Goal: Information Seeking & Learning: Compare options

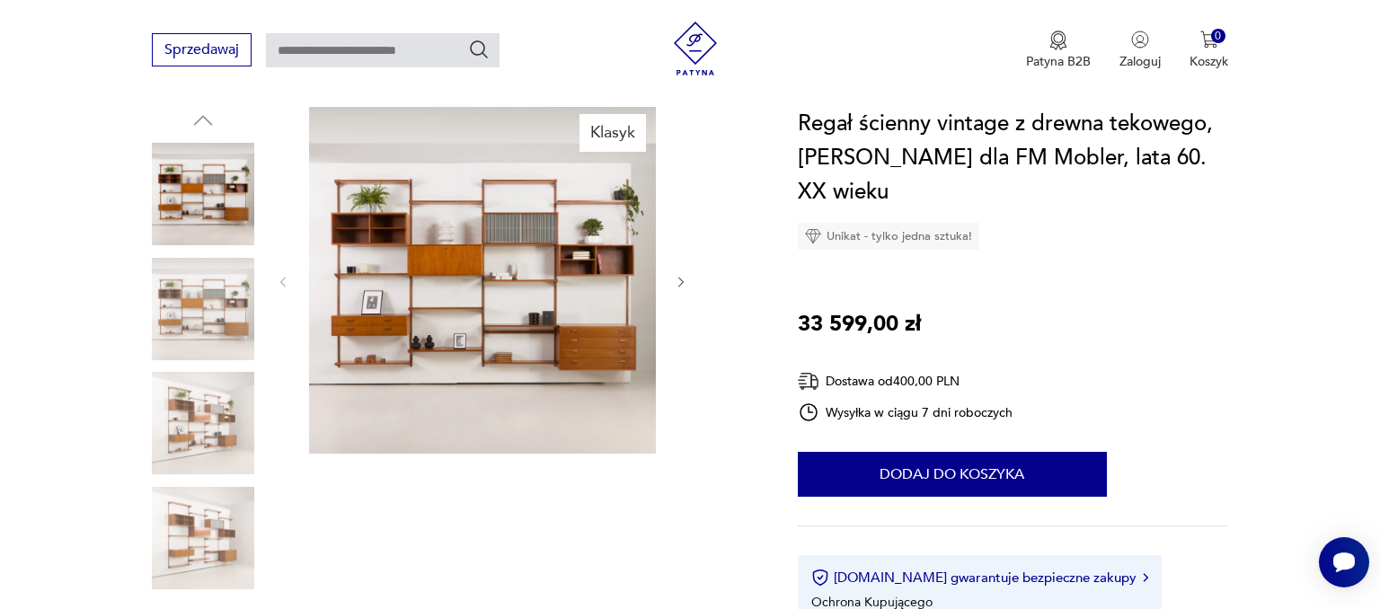
scroll to position [237, 0]
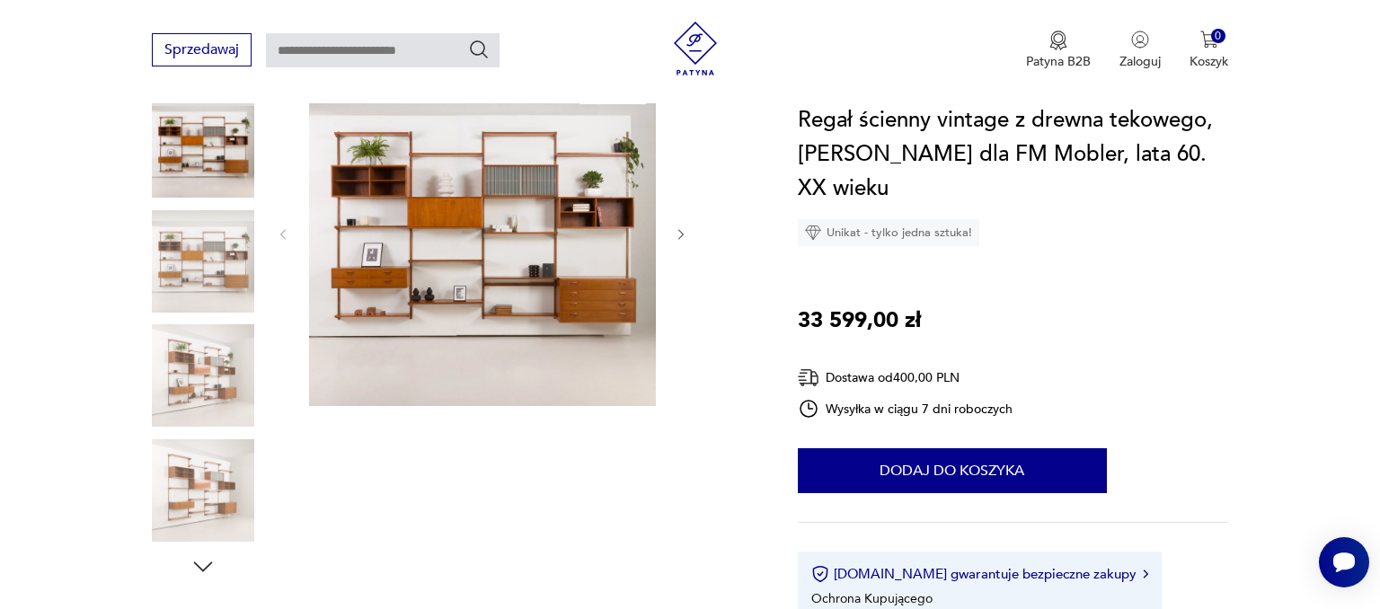
click at [465, 268] on img at bounding box center [482, 232] width 347 height 347
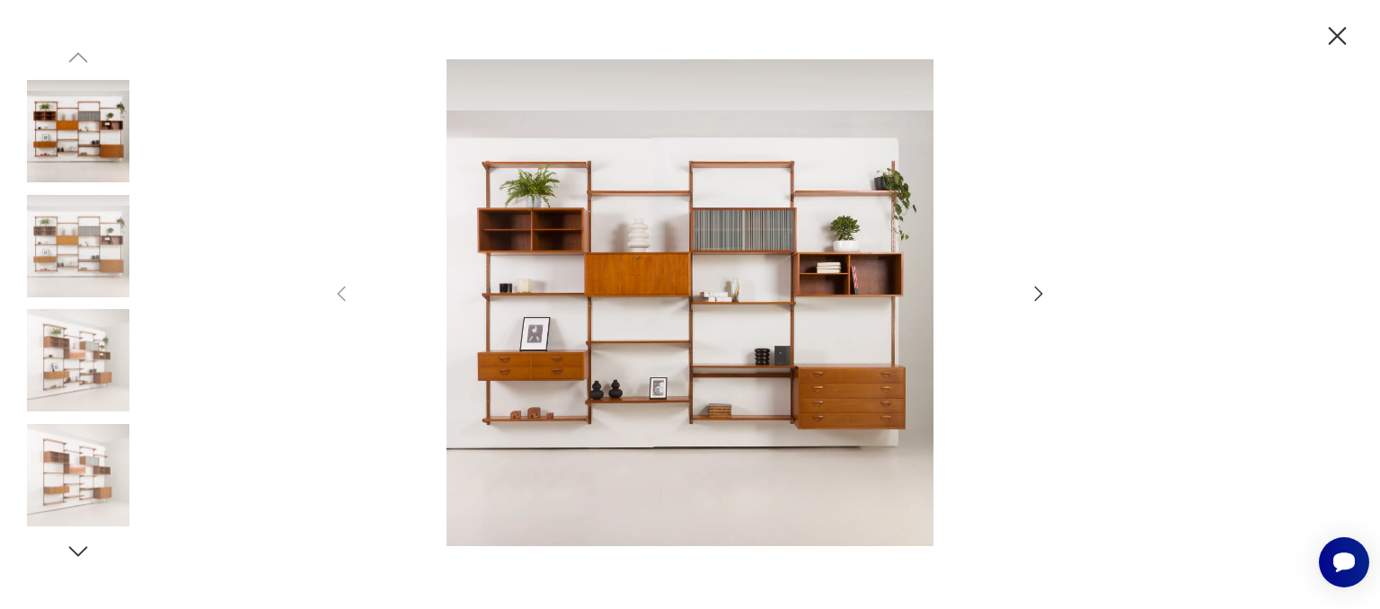
click at [465, 268] on img at bounding box center [690, 302] width 640 height 487
click at [683, 238] on img at bounding box center [690, 302] width 640 height 487
click at [1038, 288] on icon "button" at bounding box center [1039, 294] width 22 height 22
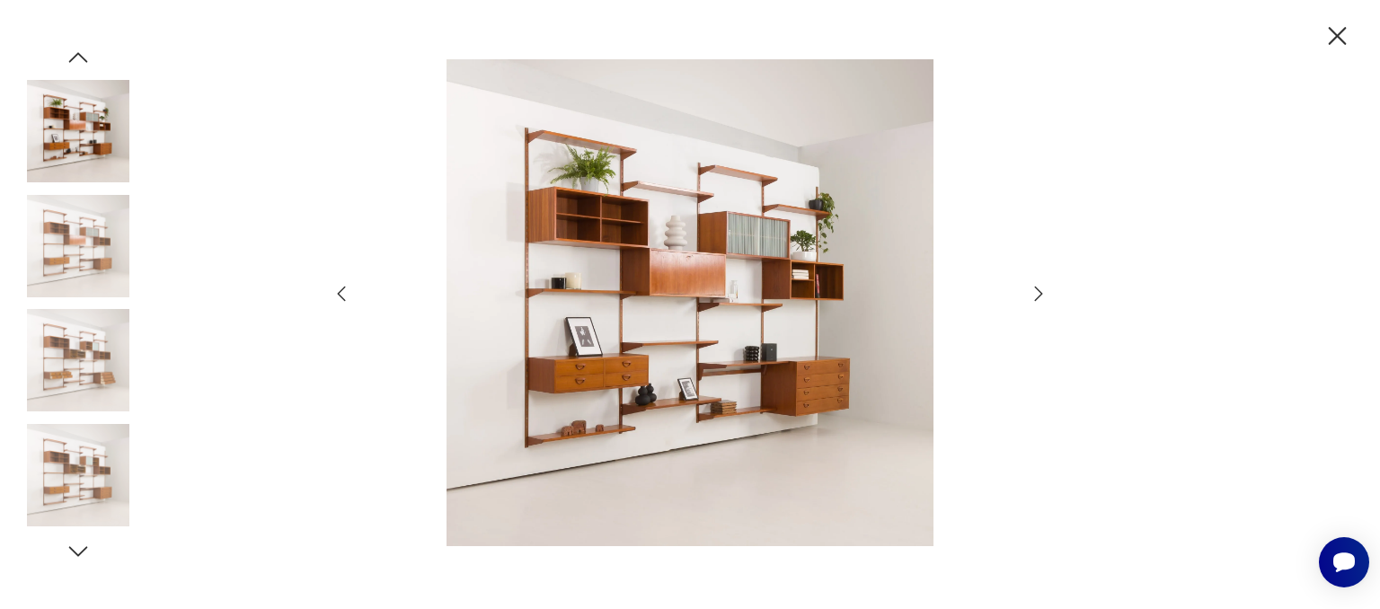
click at [1038, 288] on icon "button" at bounding box center [1039, 294] width 22 height 22
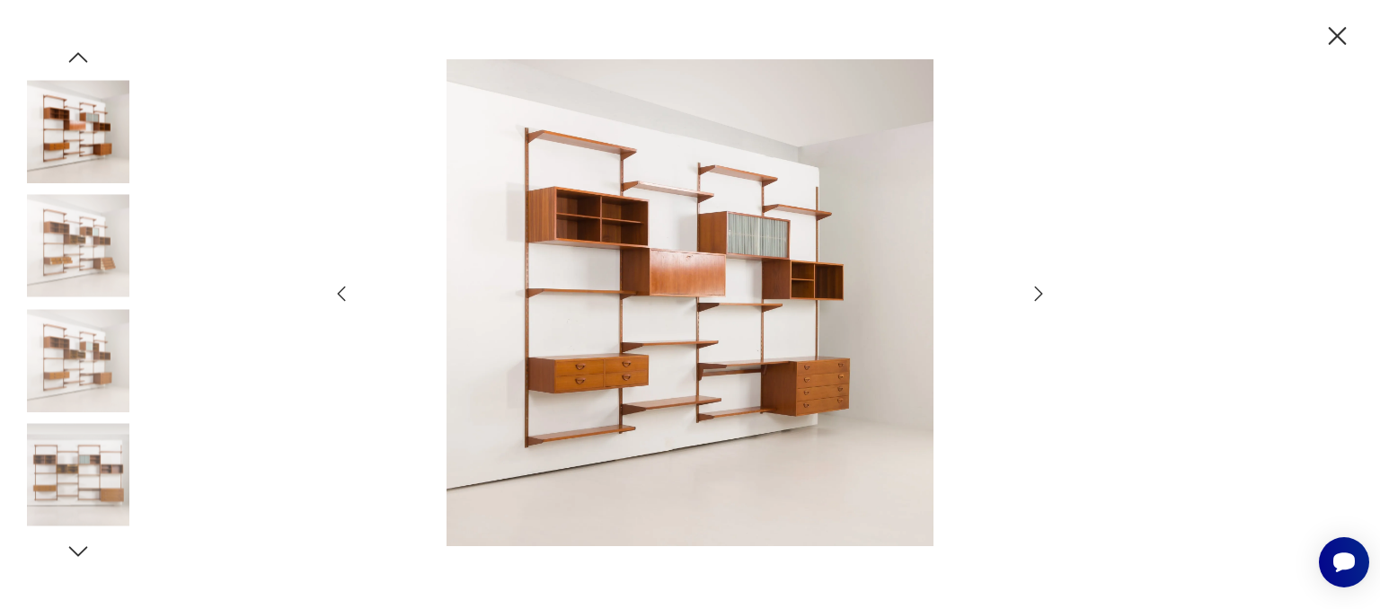
click at [1040, 290] on icon "button" at bounding box center [1039, 294] width 22 height 22
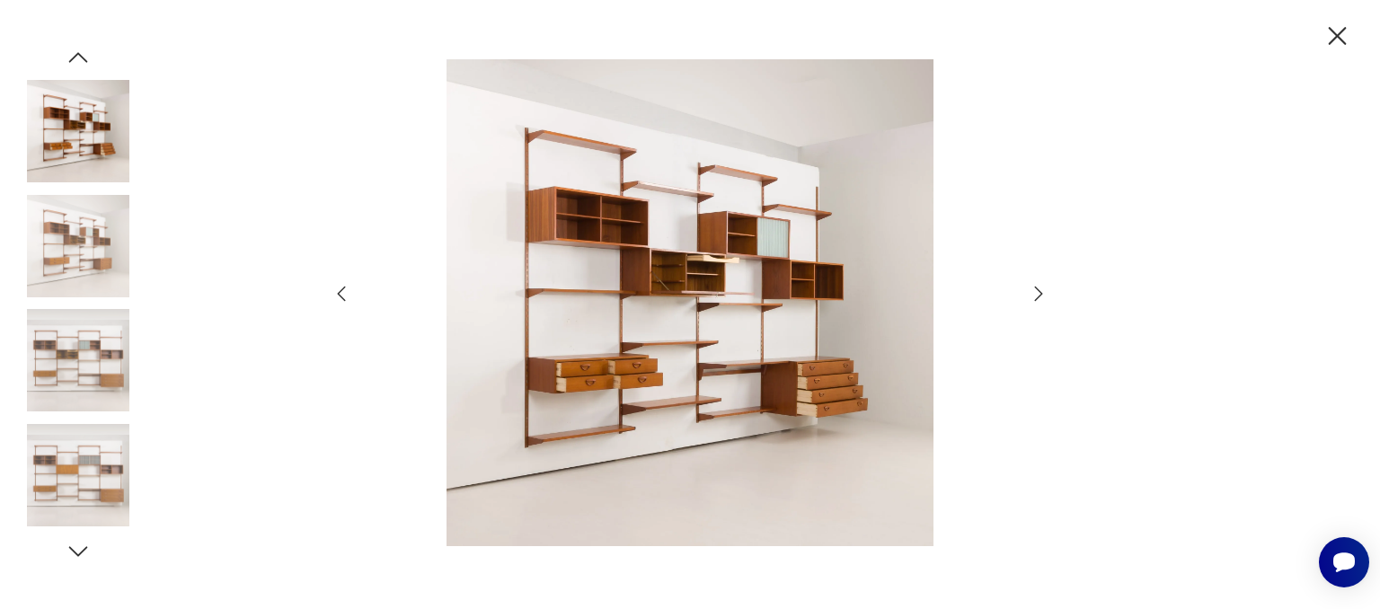
click at [1040, 290] on icon "button" at bounding box center [1039, 294] width 22 height 22
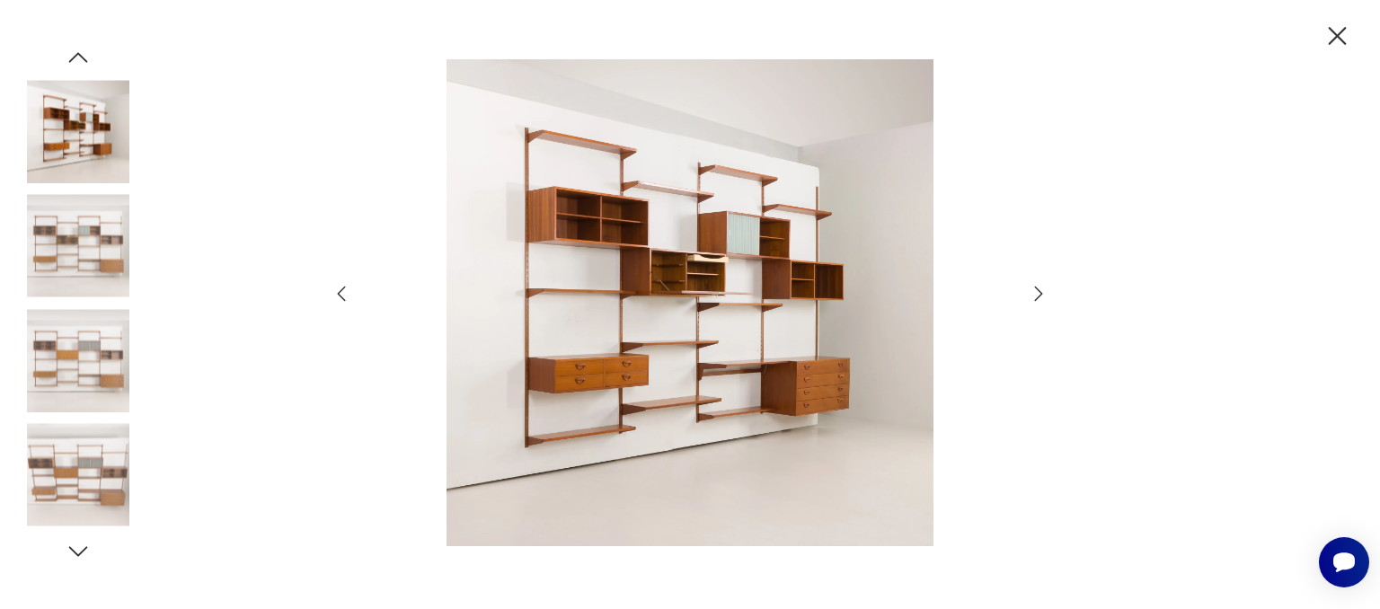
click at [1040, 290] on icon "button" at bounding box center [1039, 294] width 22 height 22
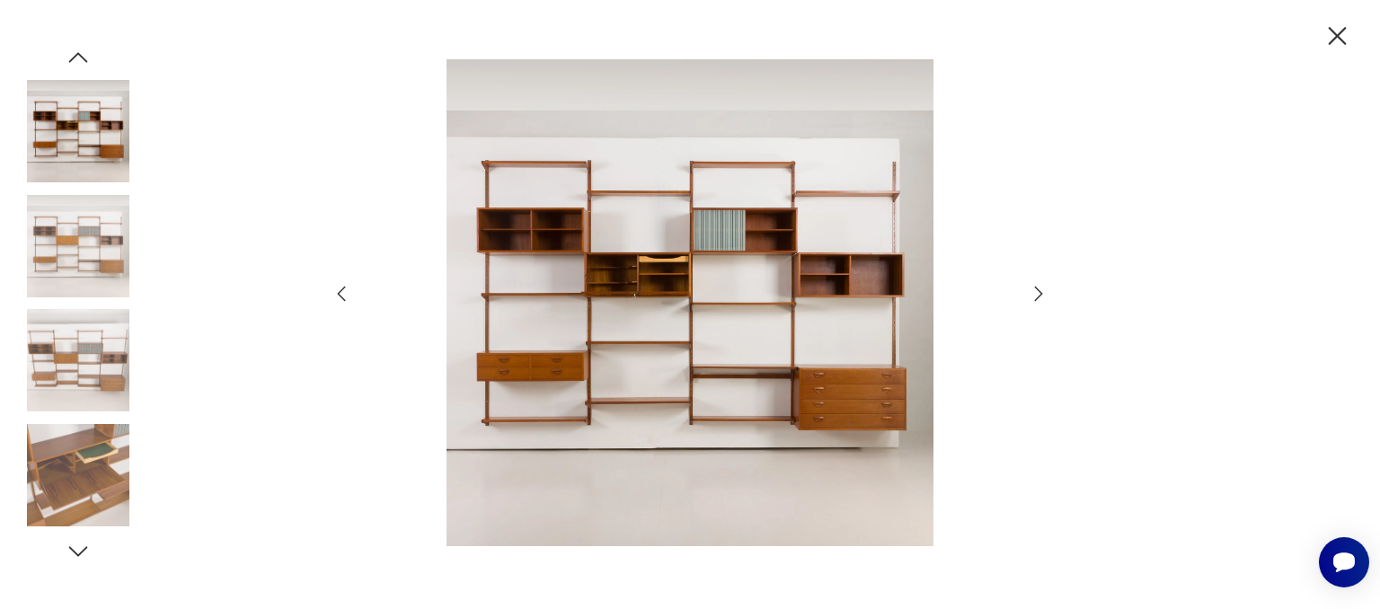
click at [1040, 290] on icon "button" at bounding box center [1039, 294] width 22 height 22
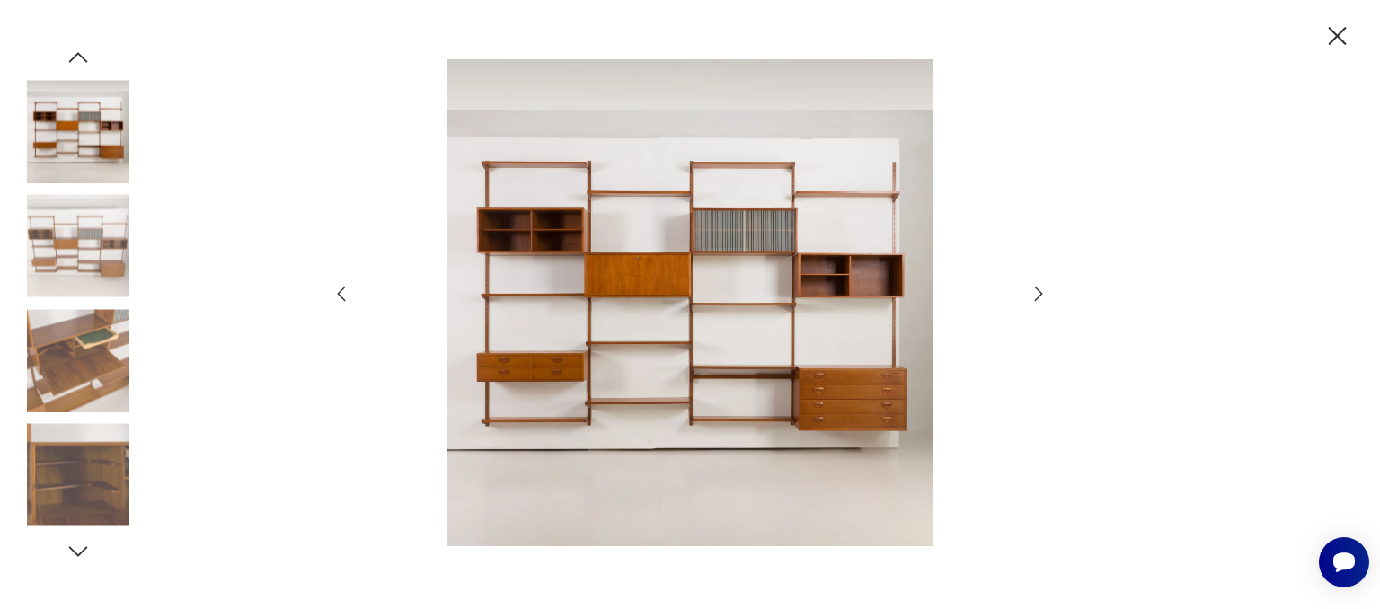
click at [1340, 36] on icon "button" at bounding box center [1337, 36] width 31 height 31
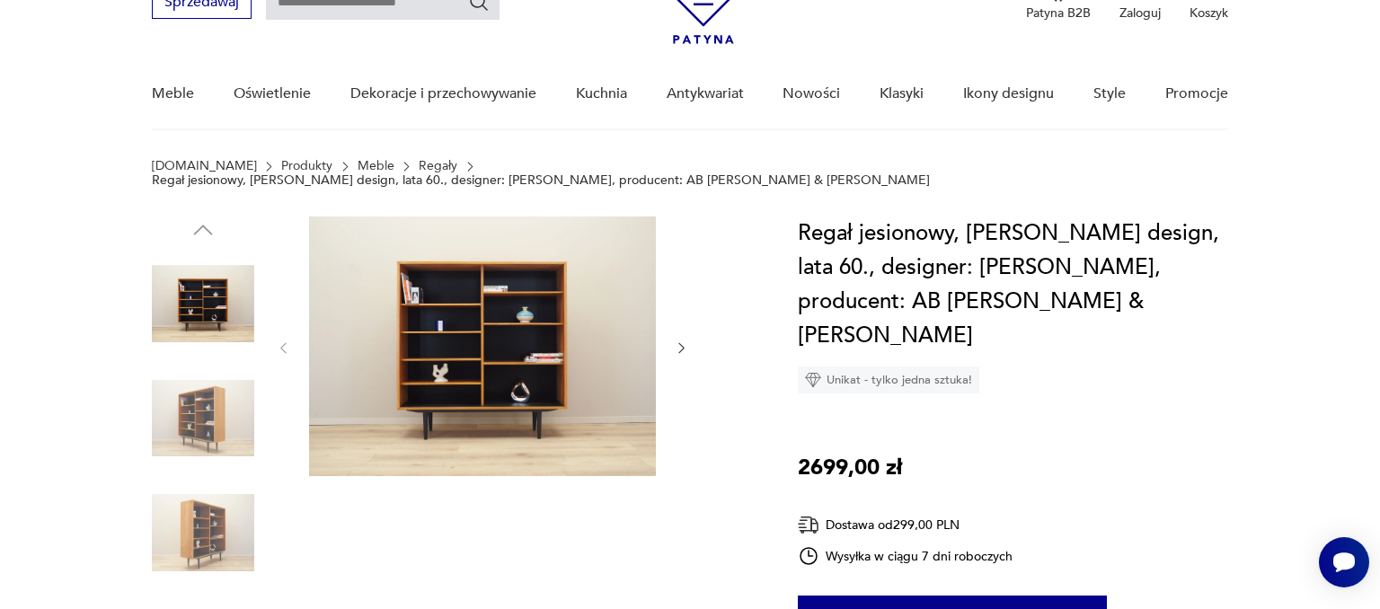
scroll to position [142, 0]
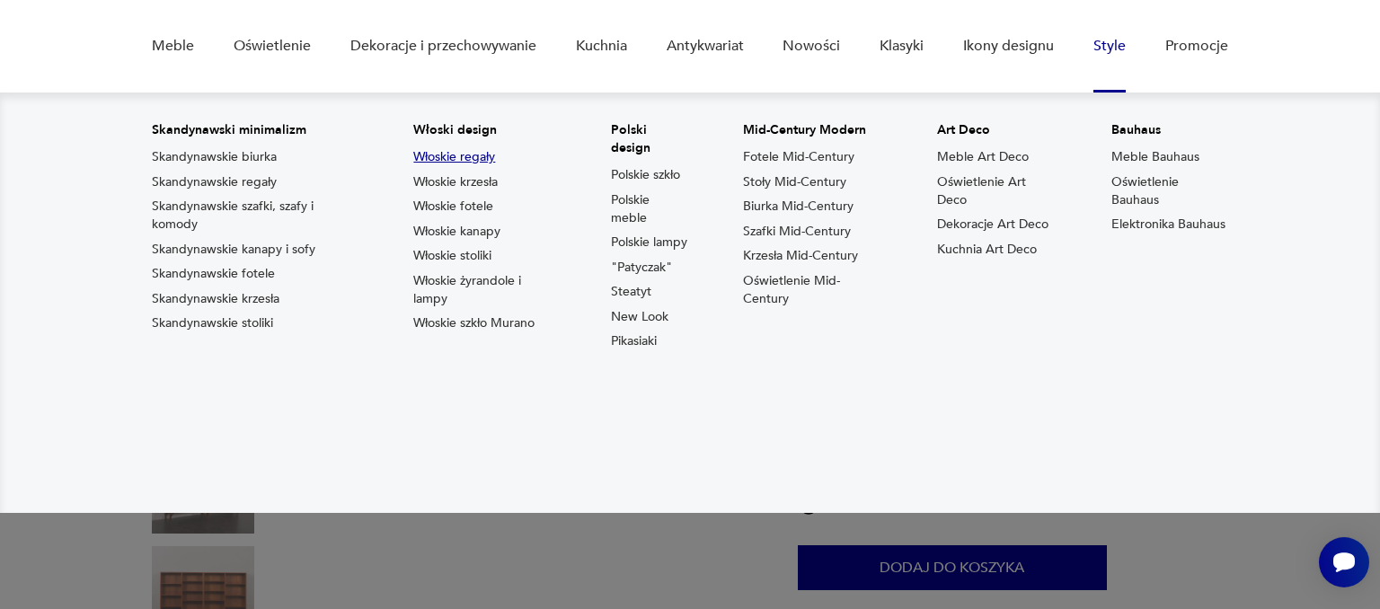
click at [463, 156] on link "Włoskie regały" at bounding box center [454, 157] width 82 height 18
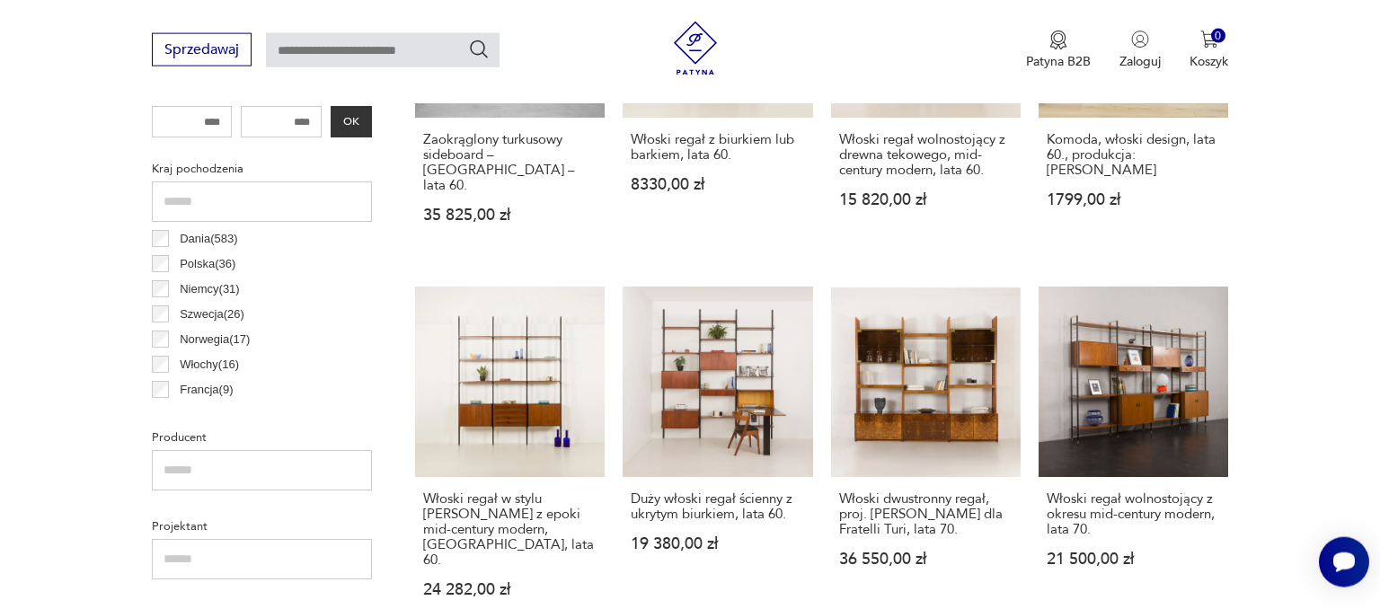
scroll to position [888, 0]
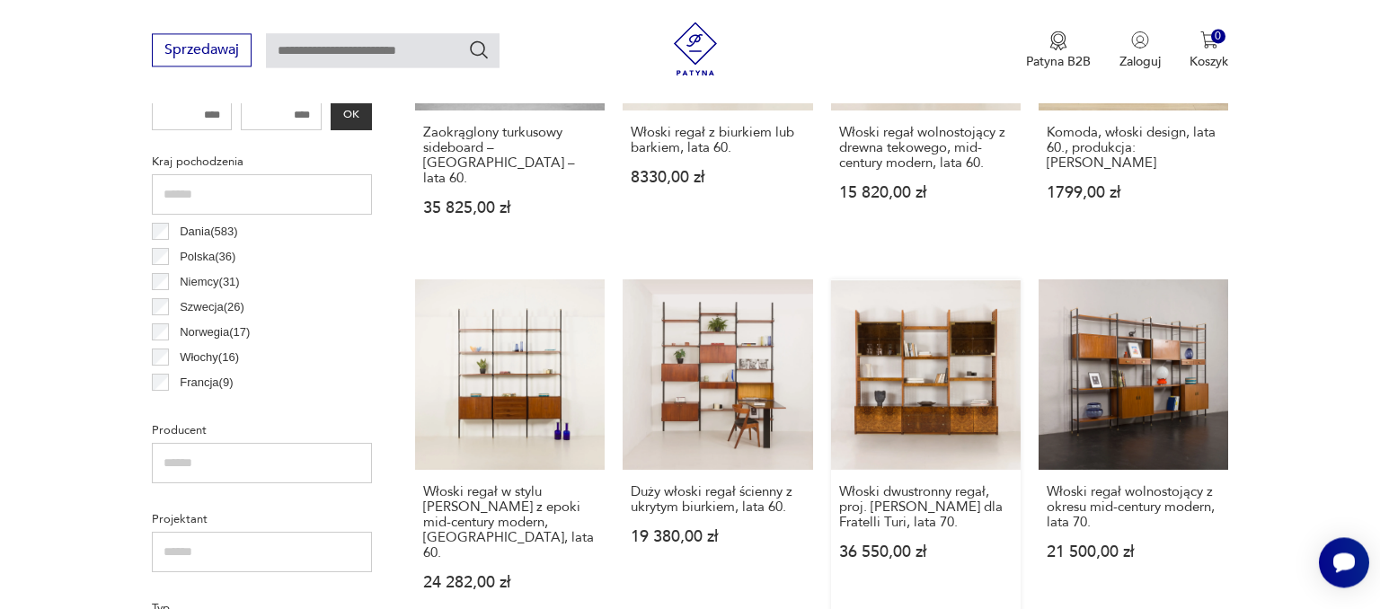
click at [958, 369] on link "Włoski dwustronny regał, proj. Gianluigi Gorgoni dla Fratelli Turi, lata 70. 36…" at bounding box center [926, 451] width 190 height 345
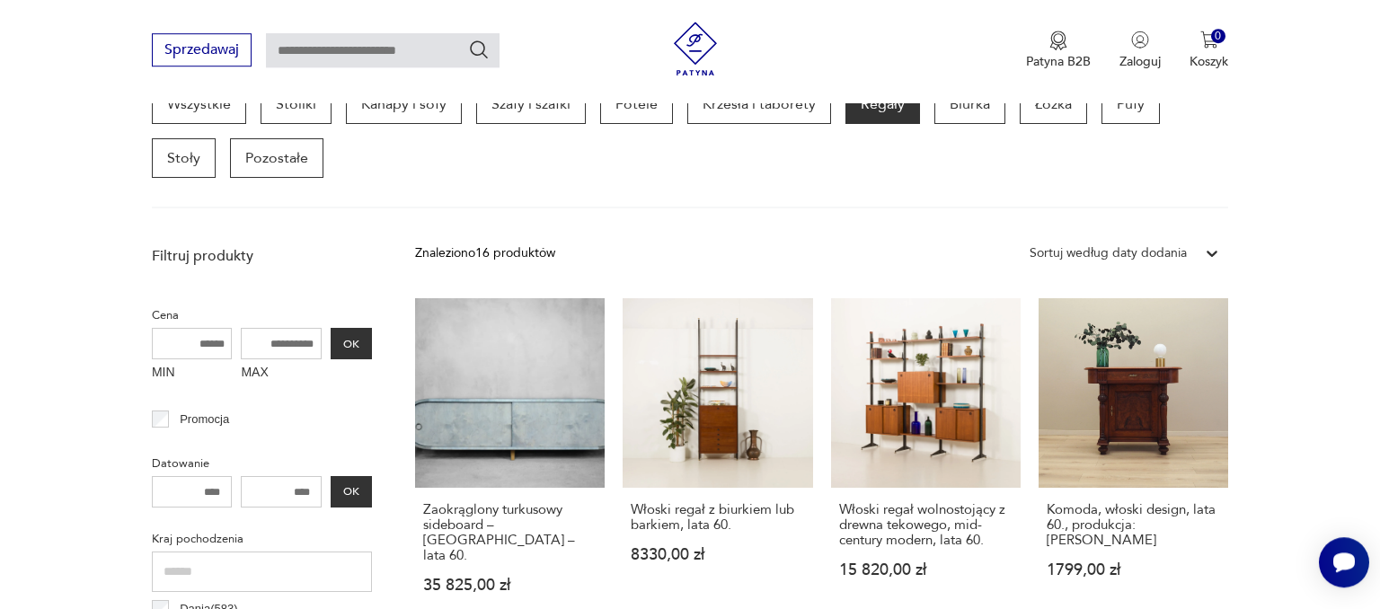
scroll to position [36, 0]
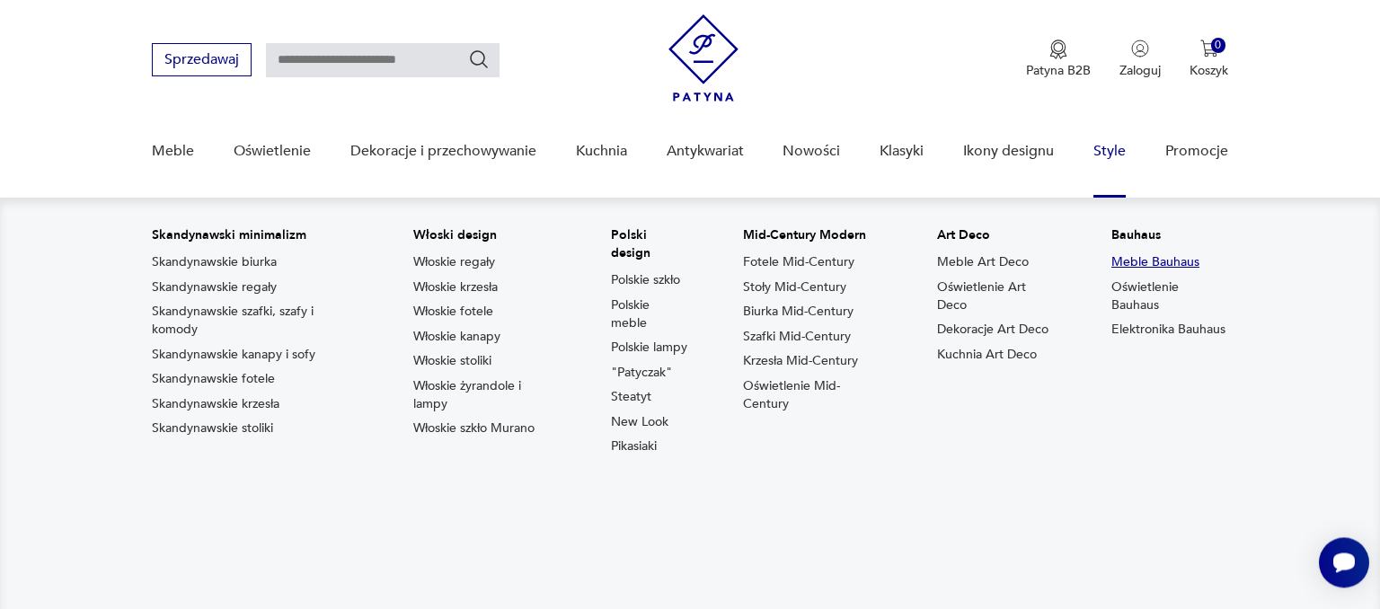
click at [1144, 267] on link "Meble Bauhaus" at bounding box center [1155, 262] width 88 height 18
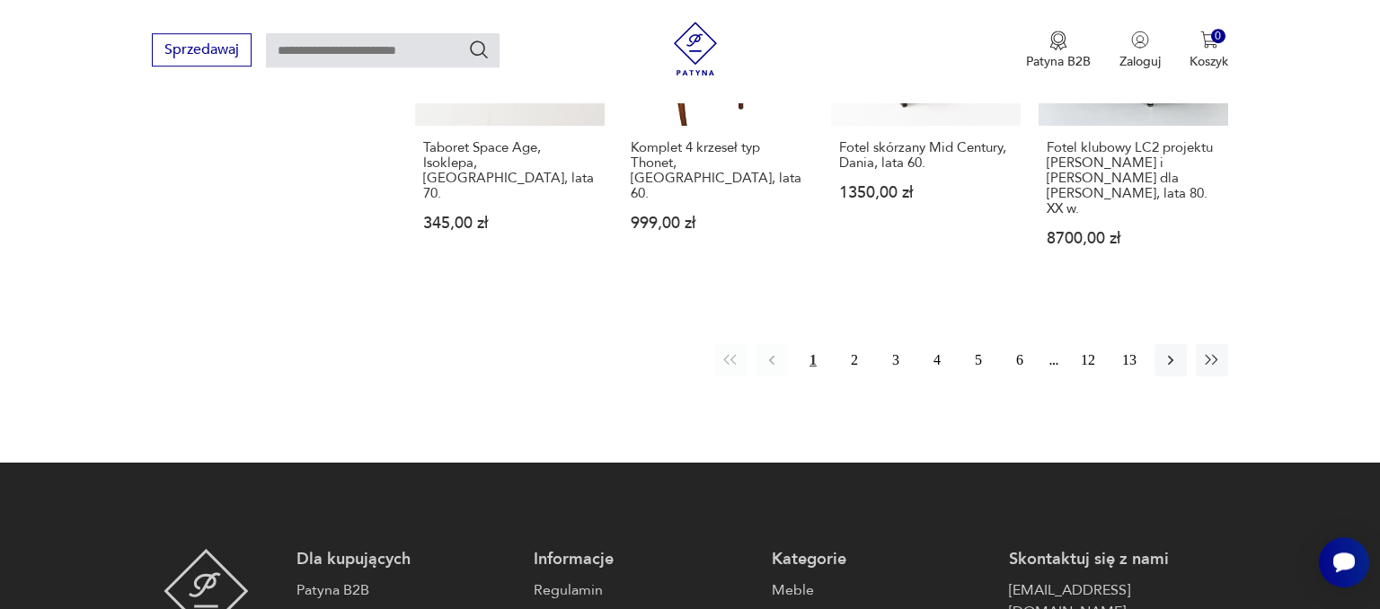
scroll to position [2074, 0]
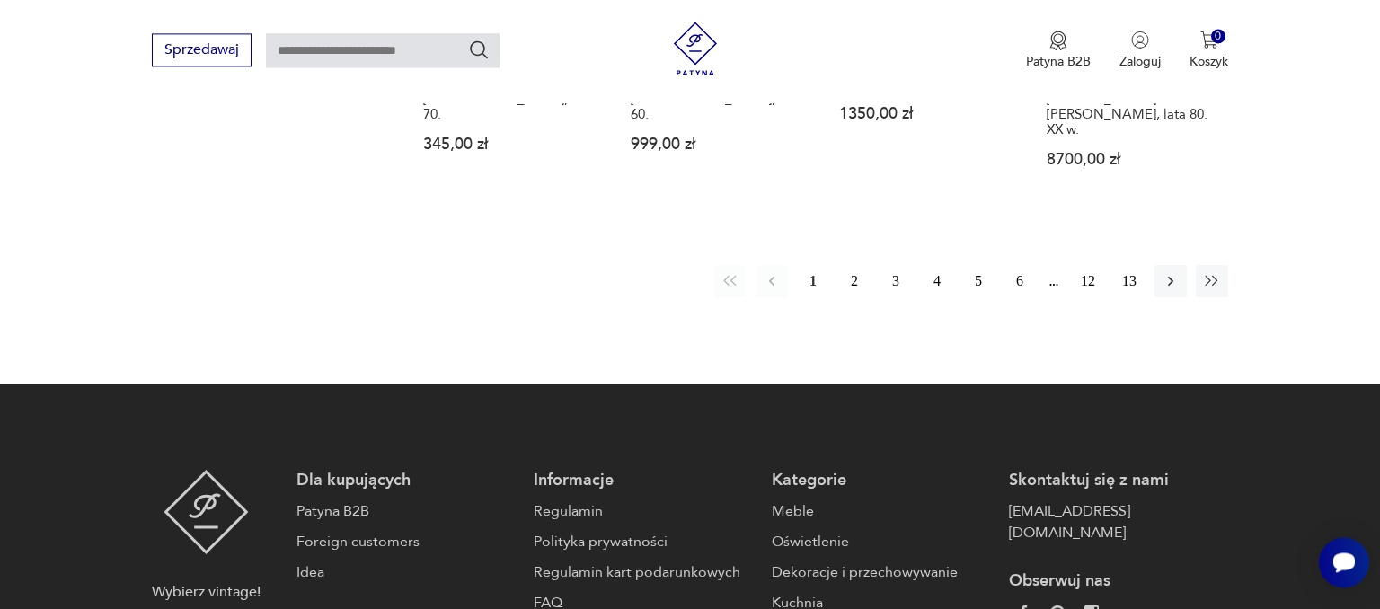
click at [1011, 265] on button "6" at bounding box center [1020, 281] width 32 height 32
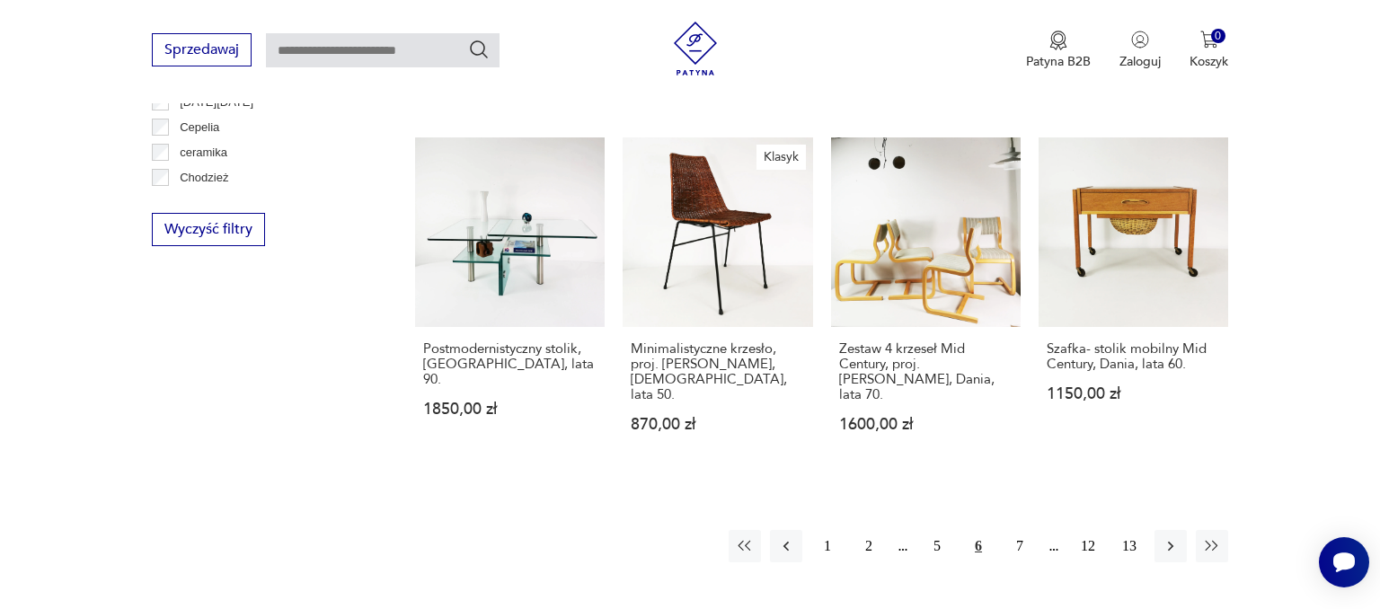
scroll to position [1898, 0]
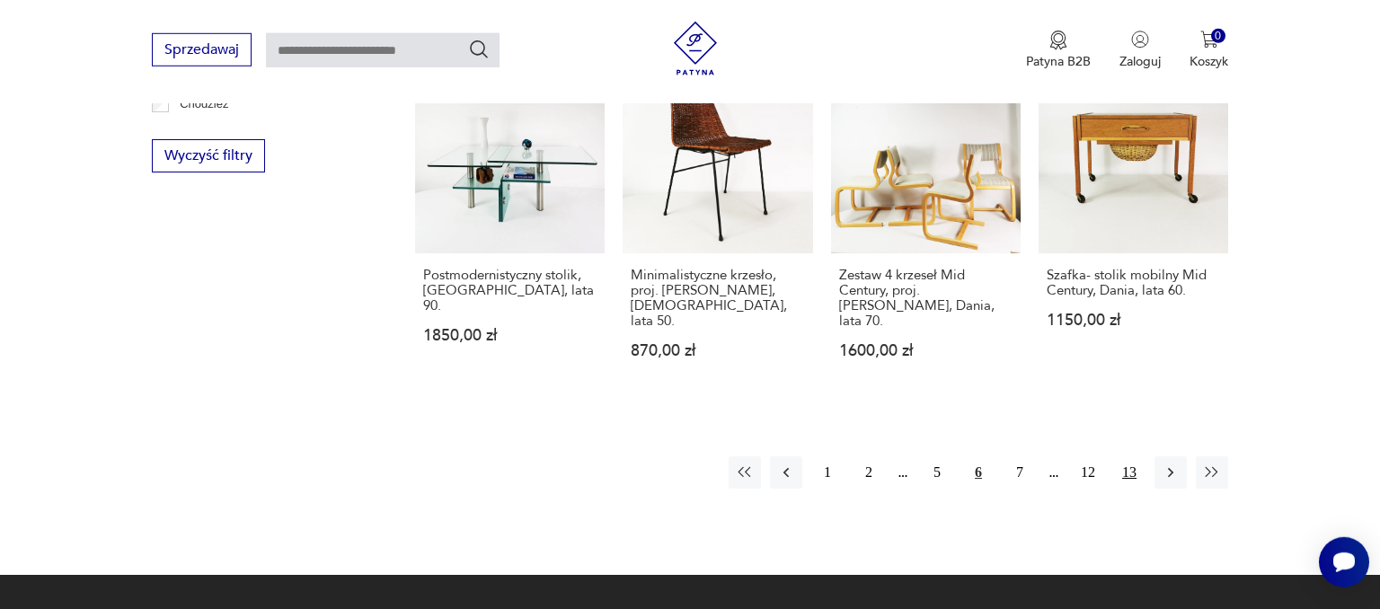
click at [1130, 456] on button "13" at bounding box center [1129, 472] width 32 height 32
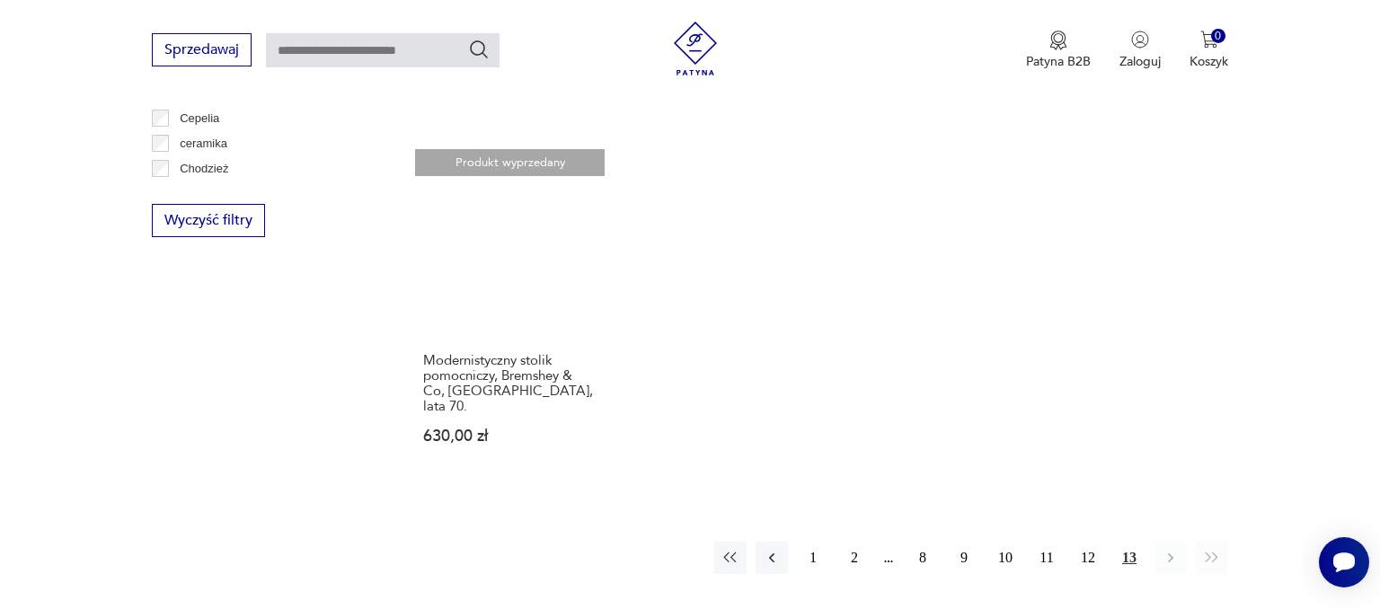
scroll to position [1898, 0]
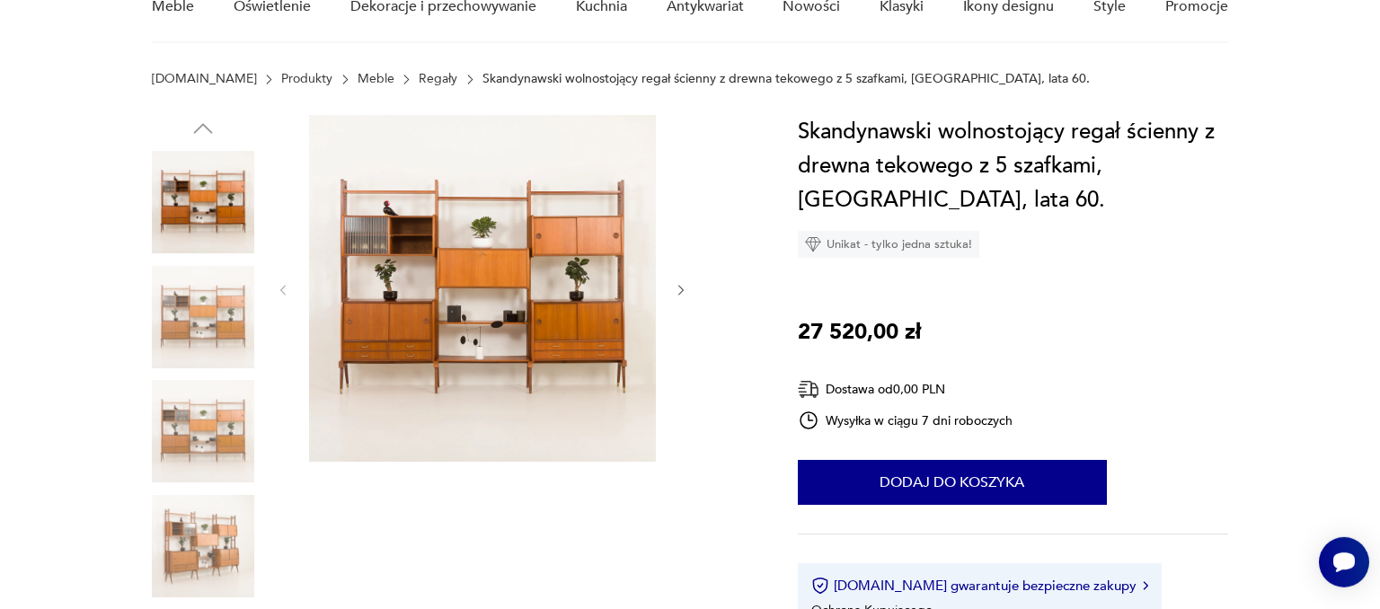
scroll to position [190, 0]
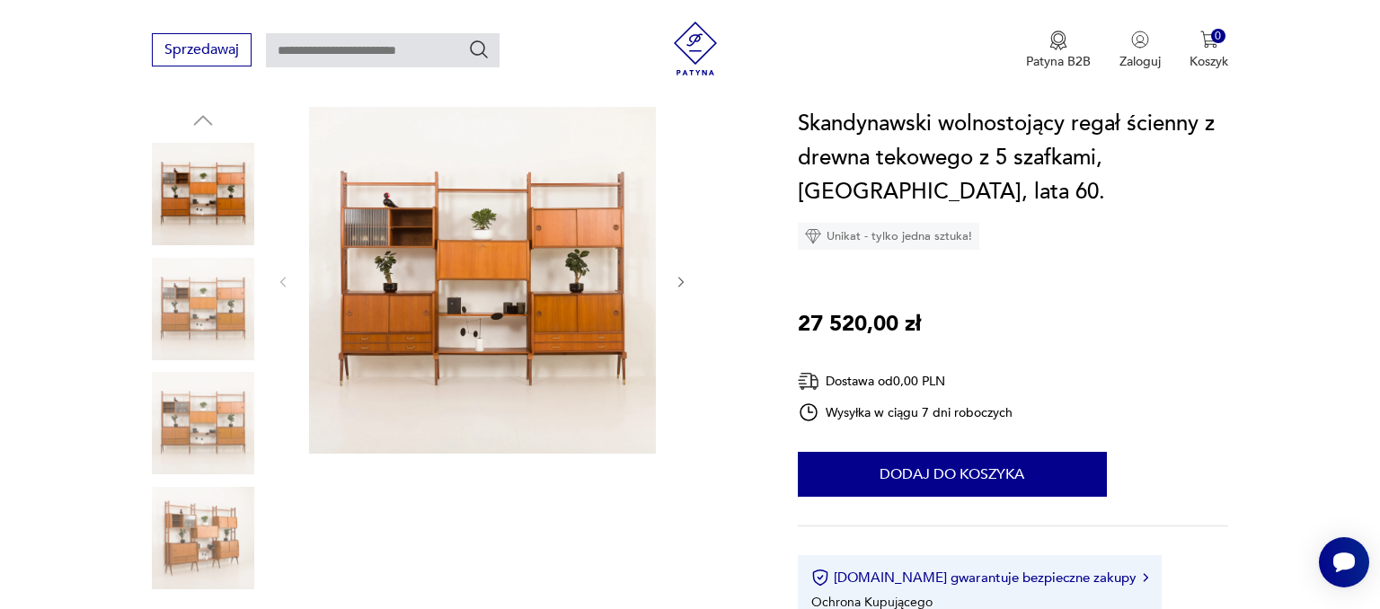
click at [481, 233] on img at bounding box center [482, 280] width 347 height 347
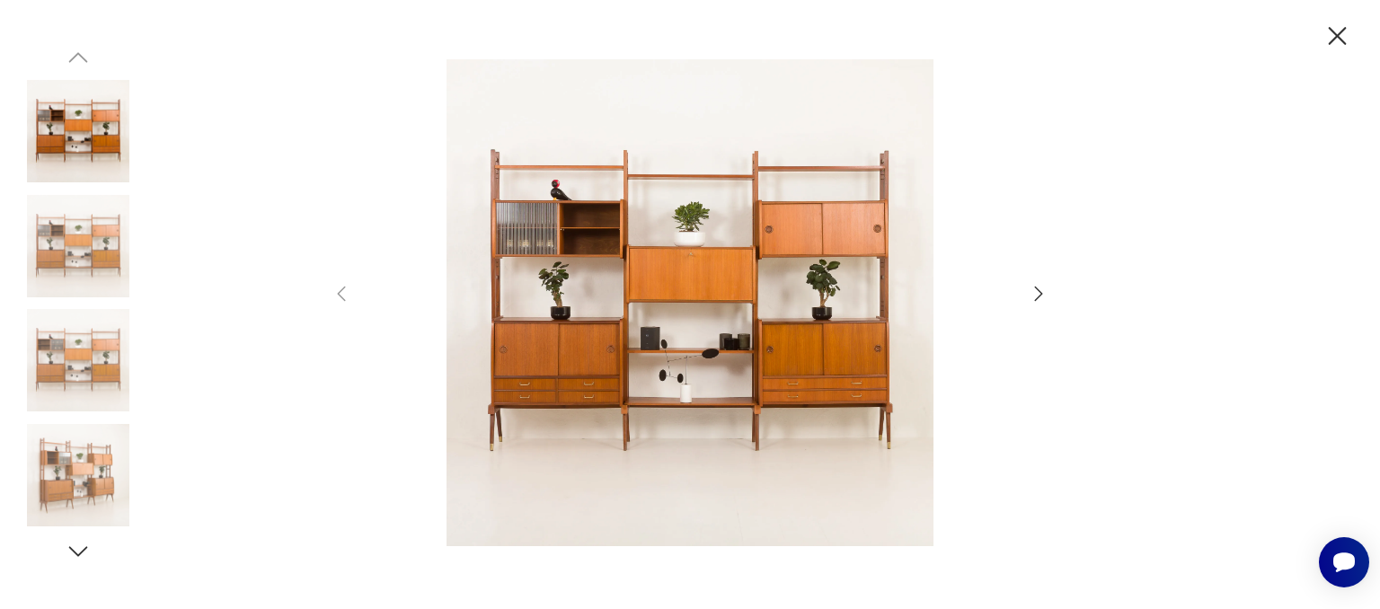
click at [1044, 291] on icon "button" at bounding box center [1039, 294] width 22 height 22
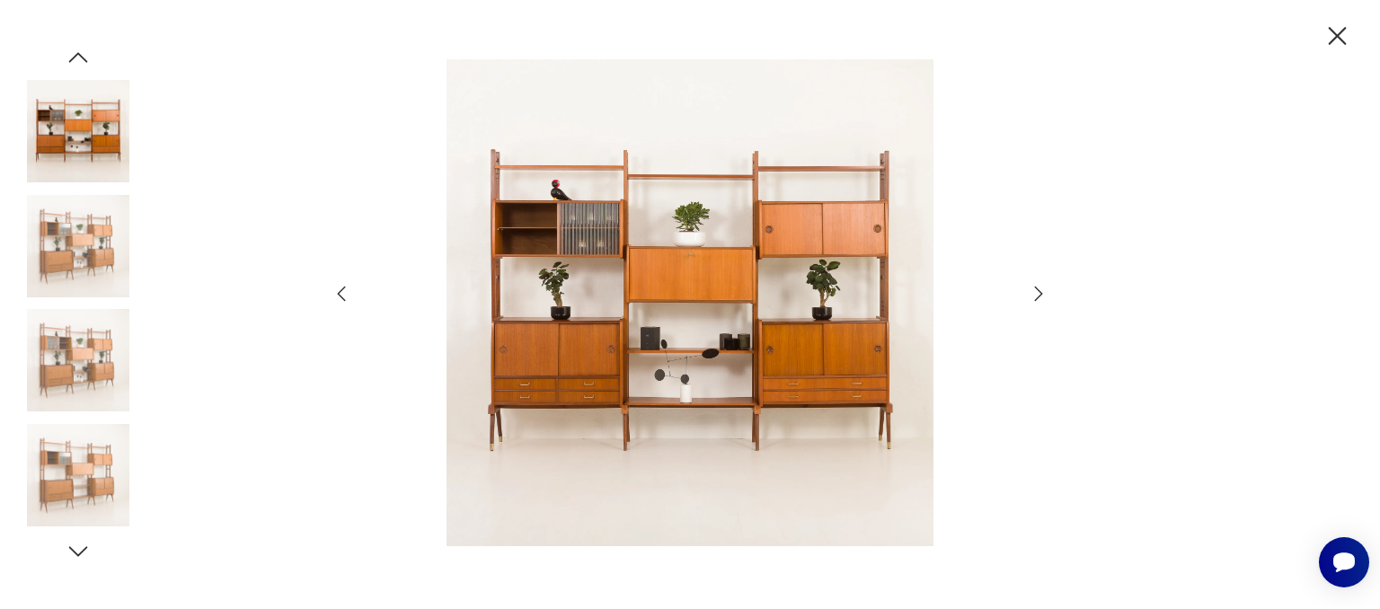
click at [1037, 292] on icon "button" at bounding box center [1039, 294] width 22 height 22
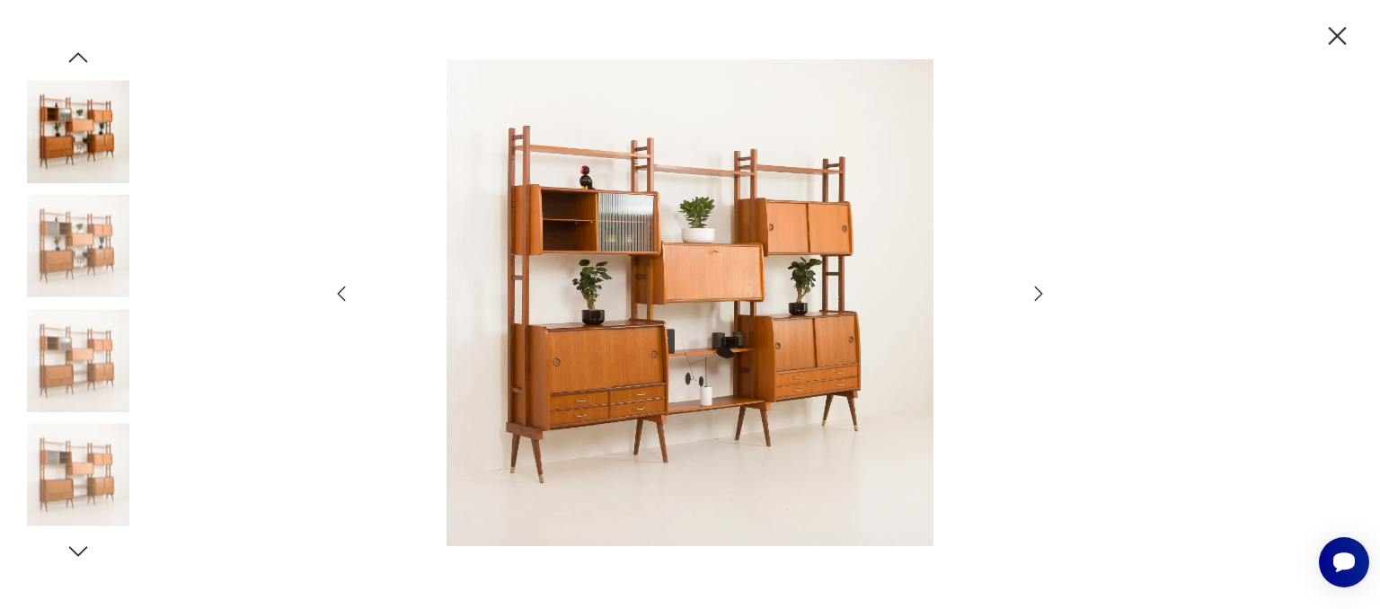
click at [1037, 292] on icon "button" at bounding box center [1039, 294] width 22 height 22
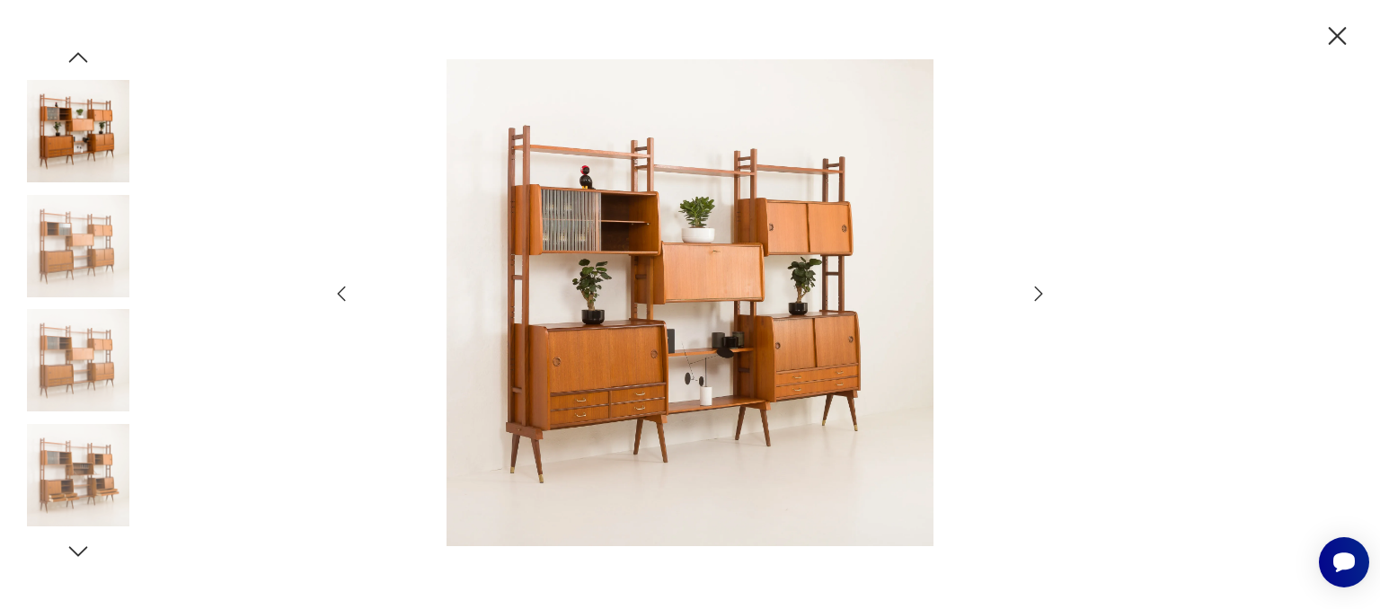
click at [1037, 292] on icon "button" at bounding box center [1039, 294] width 22 height 22
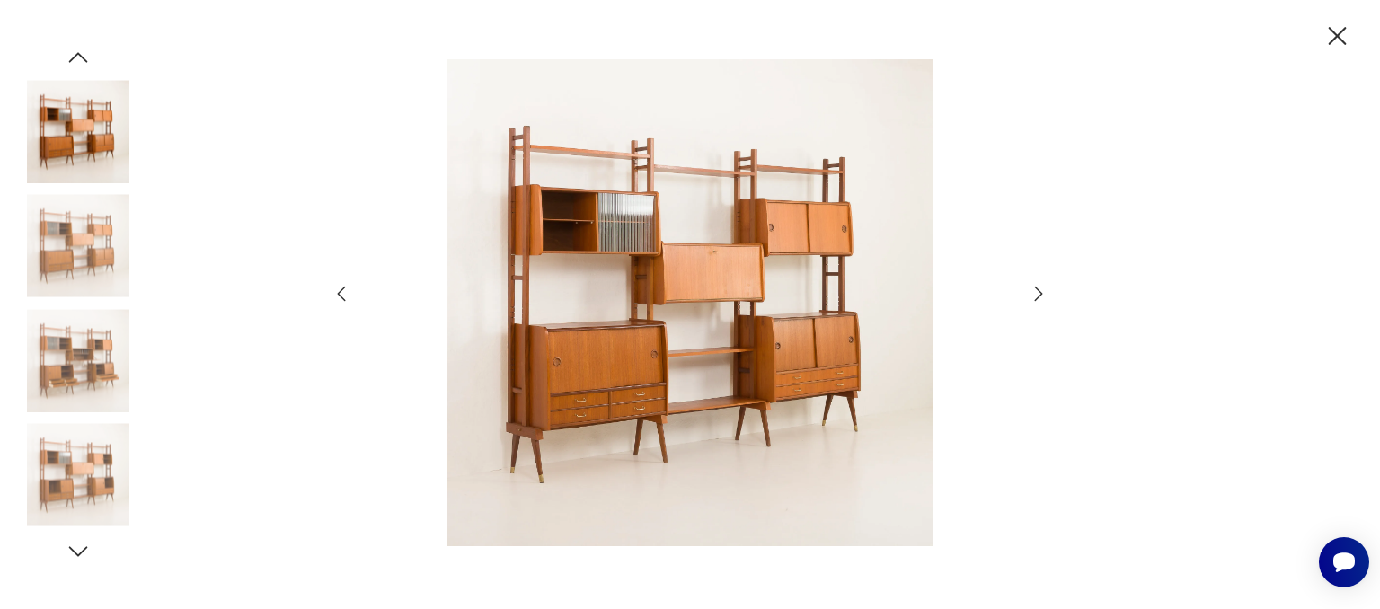
click at [1036, 292] on icon "button" at bounding box center [1039, 294] width 22 height 22
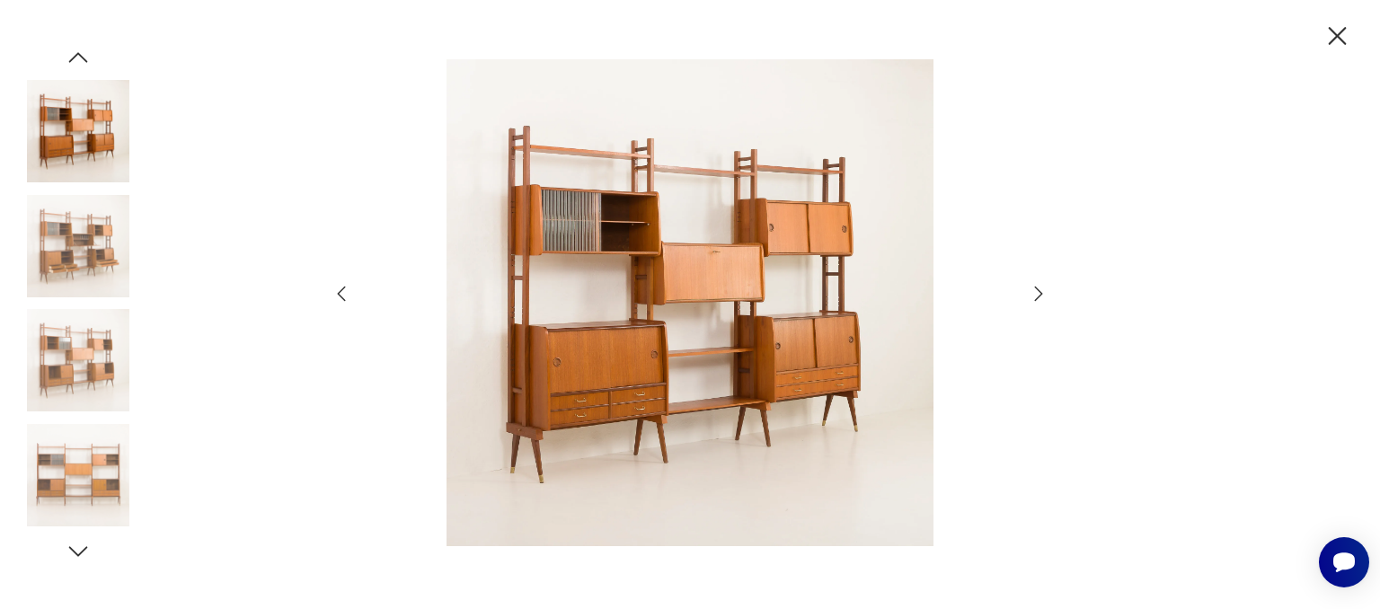
click at [1036, 292] on icon "button" at bounding box center [1039, 294] width 22 height 22
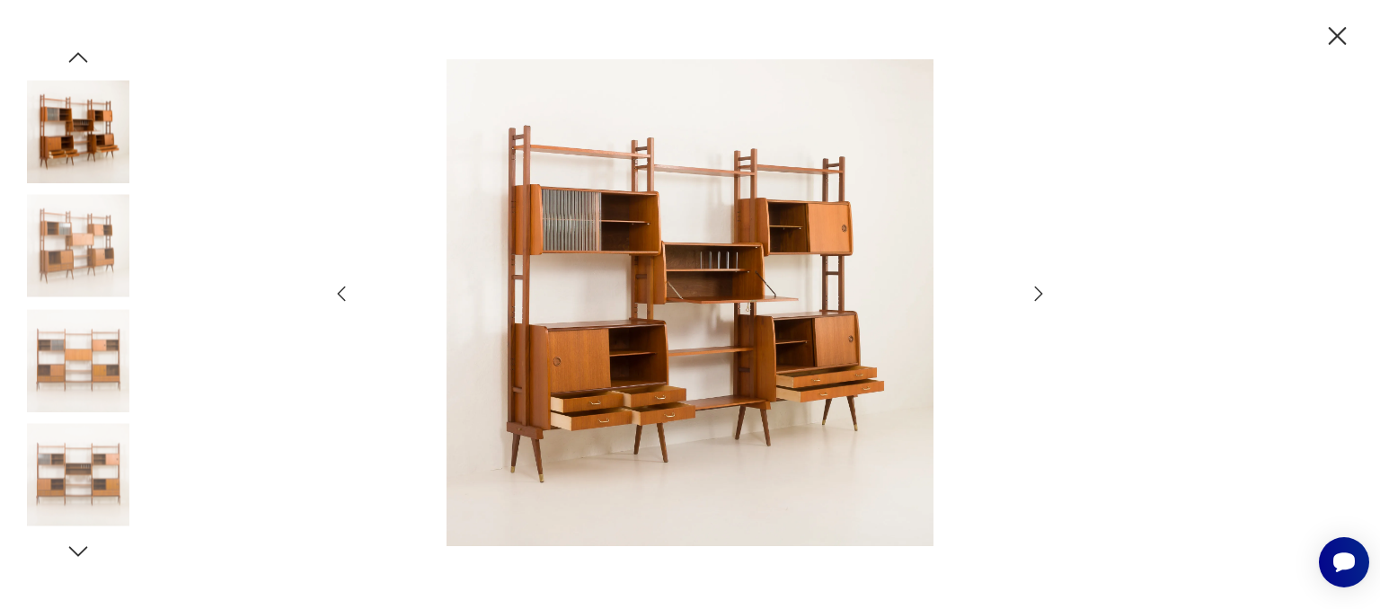
click at [1036, 292] on icon "button" at bounding box center [1039, 294] width 22 height 22
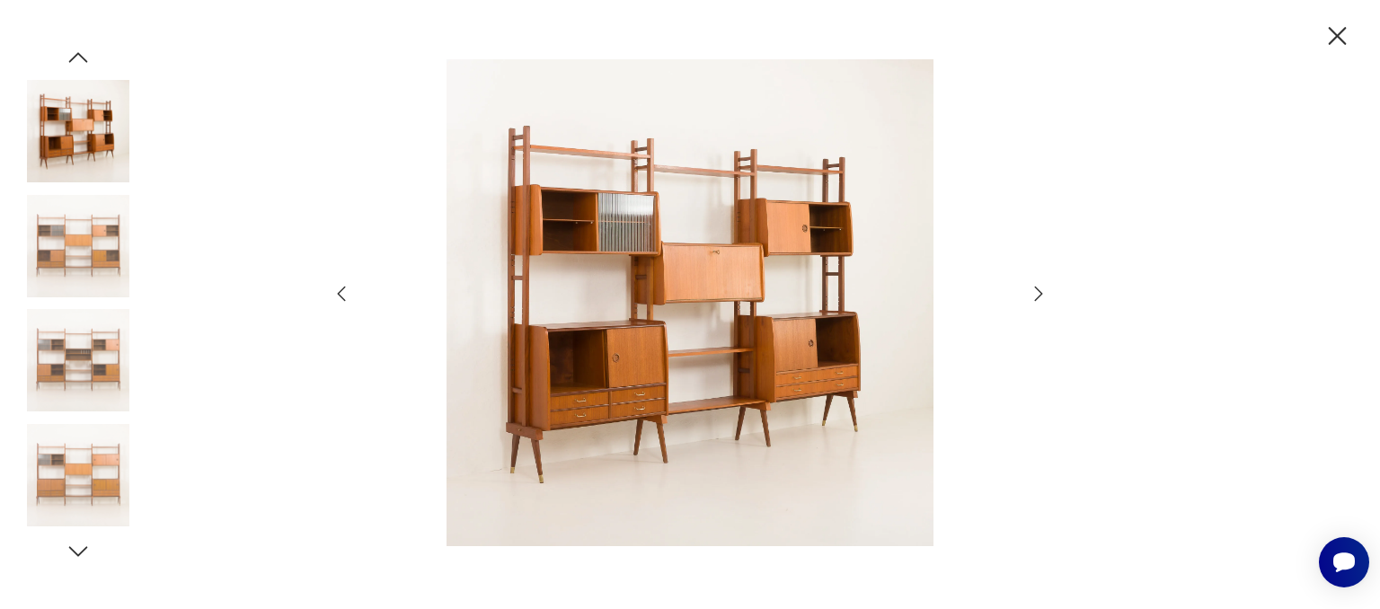
click at [1341, 30] on icon "button" at bounding box center [1337, 36] width 31 height 31
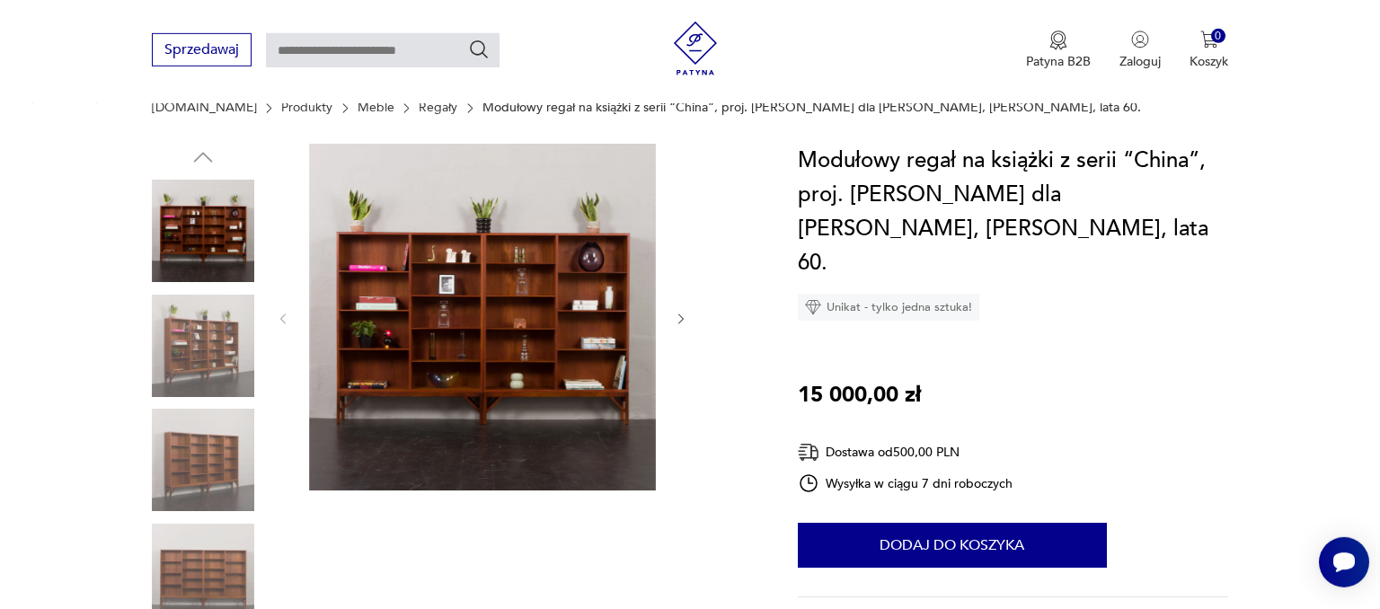
scroll to position [142, 0]
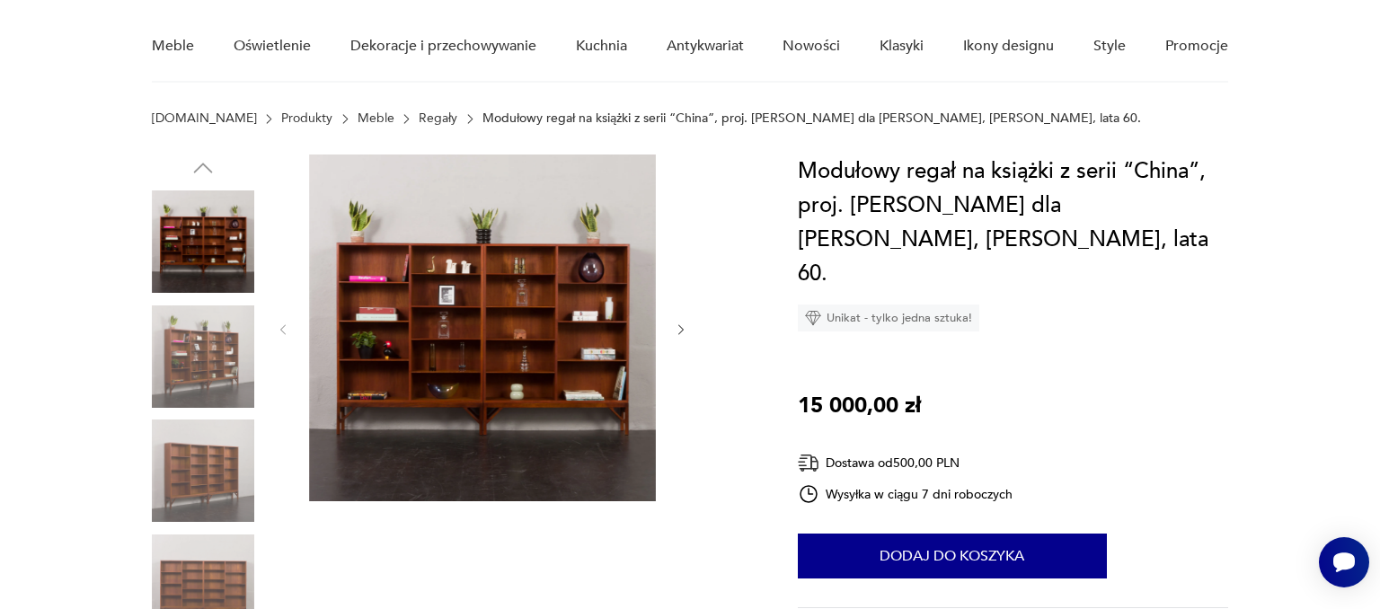
click at [673, 332] on div at bounding box center [482, 330] width 413 height 350
click at [685, 329] on icon "button" at bounding box center [681, 330] width 15 height 15
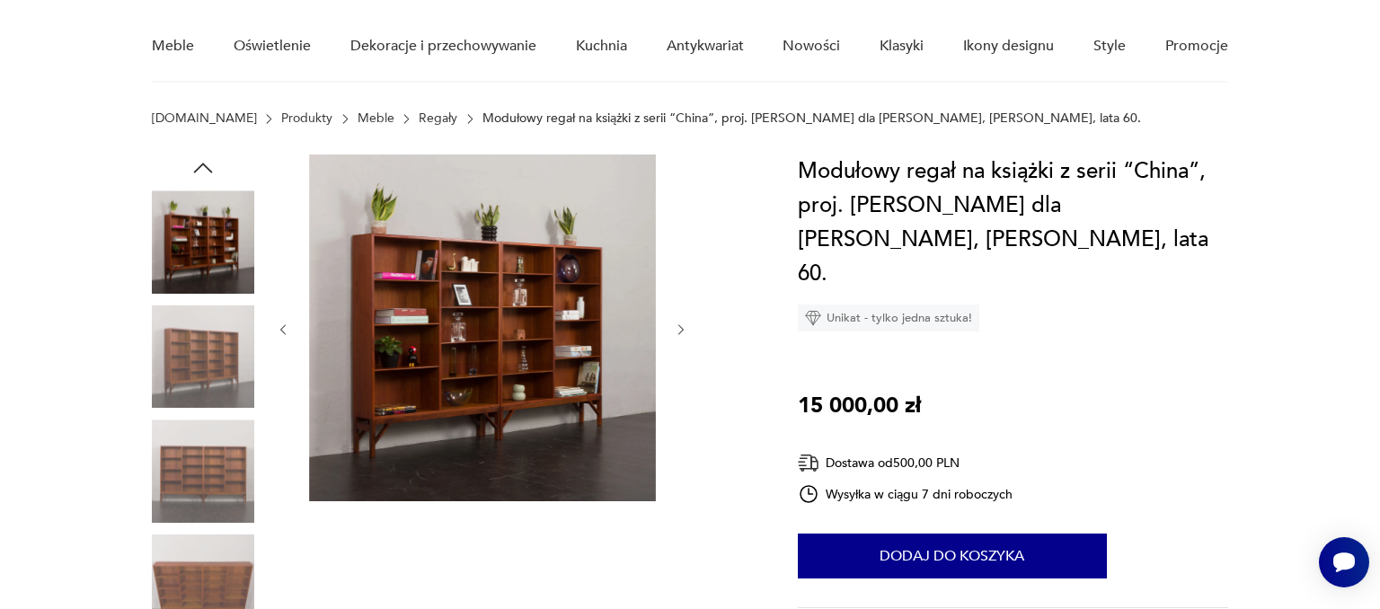
click at [685, 329] on icon "button" at bounding box center [681, 330] width 15 height 15
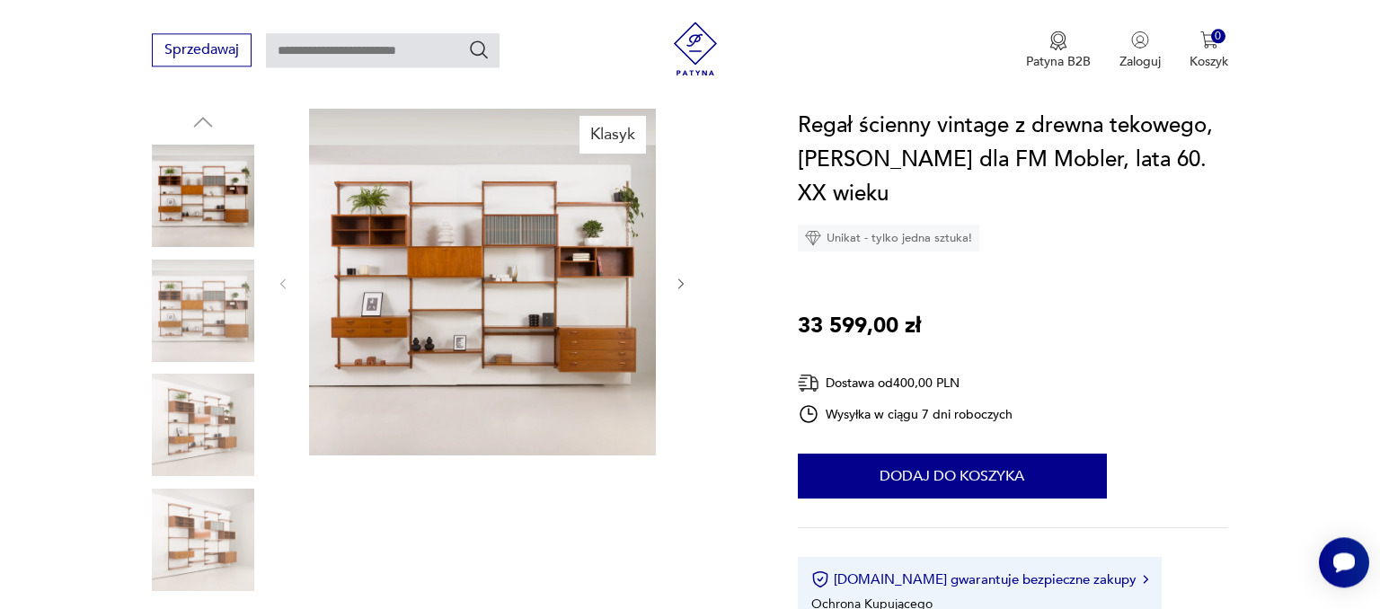
scroll to position [190, 0]
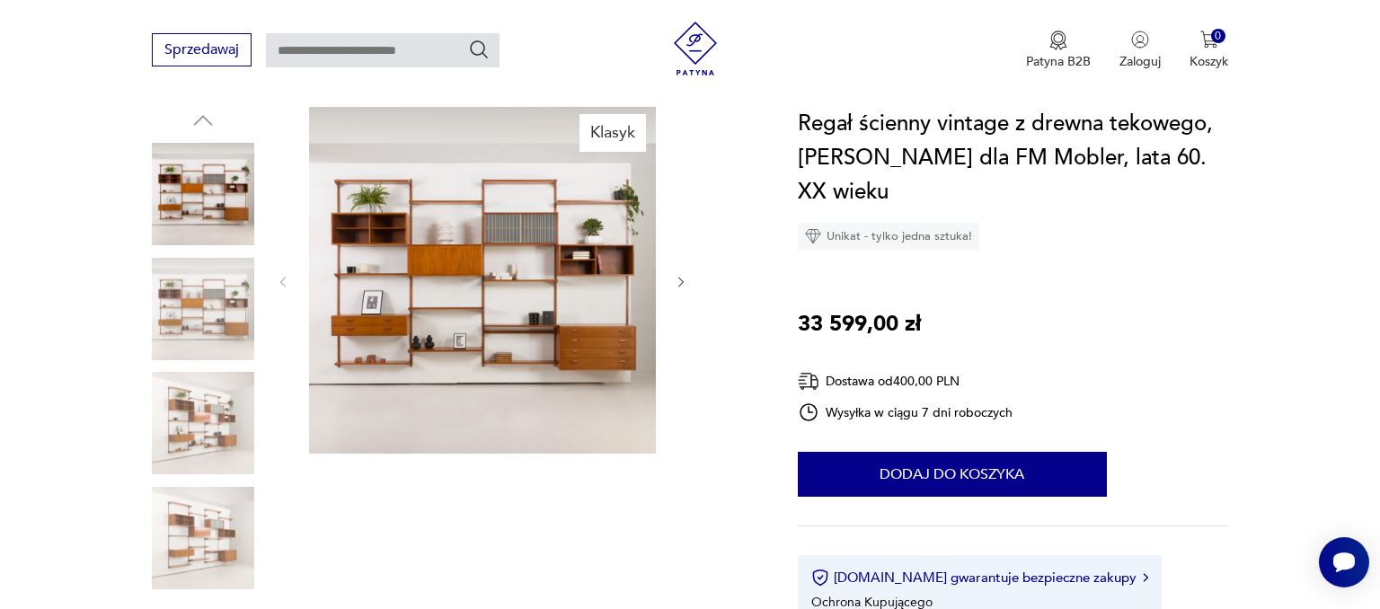
click at [678, 279] on icon "button" at bounding box center [681, 282] width 15 height 15
click at [525, 288] on img at bounding box center [482, 280] width 347 height 347
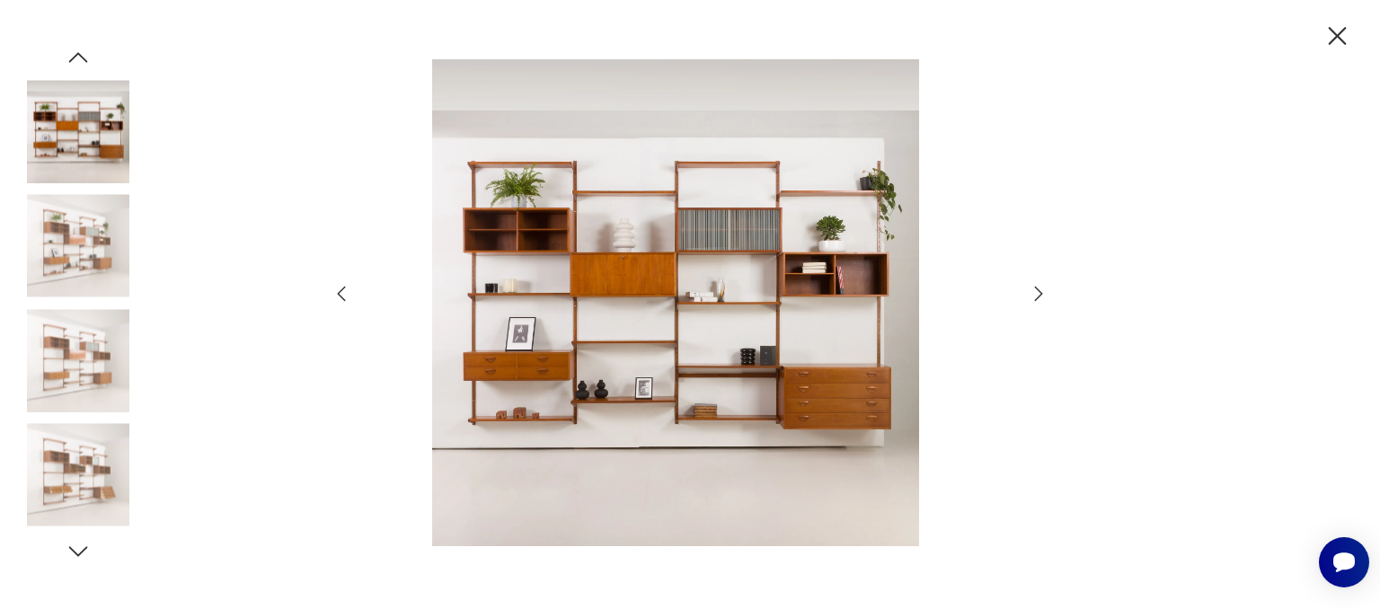
click at [525, 288] on img at bounding box center [675, 302] width 611 height 487
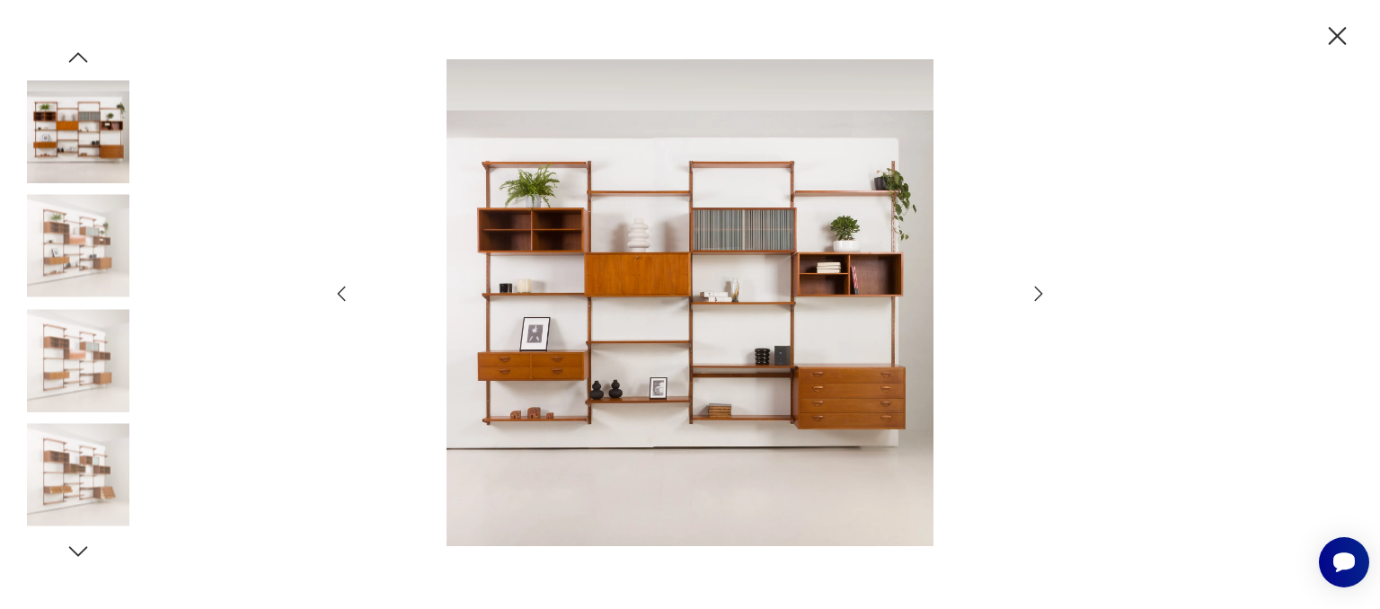
click at [525, 288] on img at bounding box center [690, 302] width 640 height 487
click at [1329, 31] on icon "button" at bounding box center [1337, 36] width 31 height 31
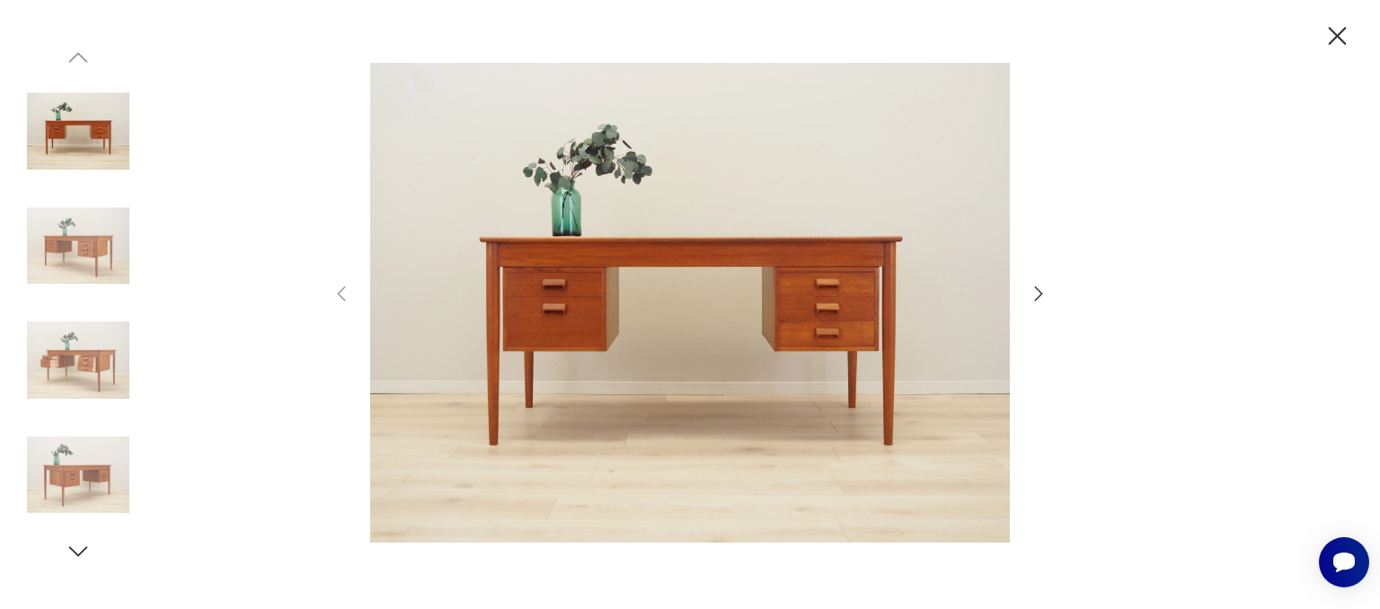
click at [1040, 293] on icon "button" at bounding box center [1039, 294] width 22 height 22
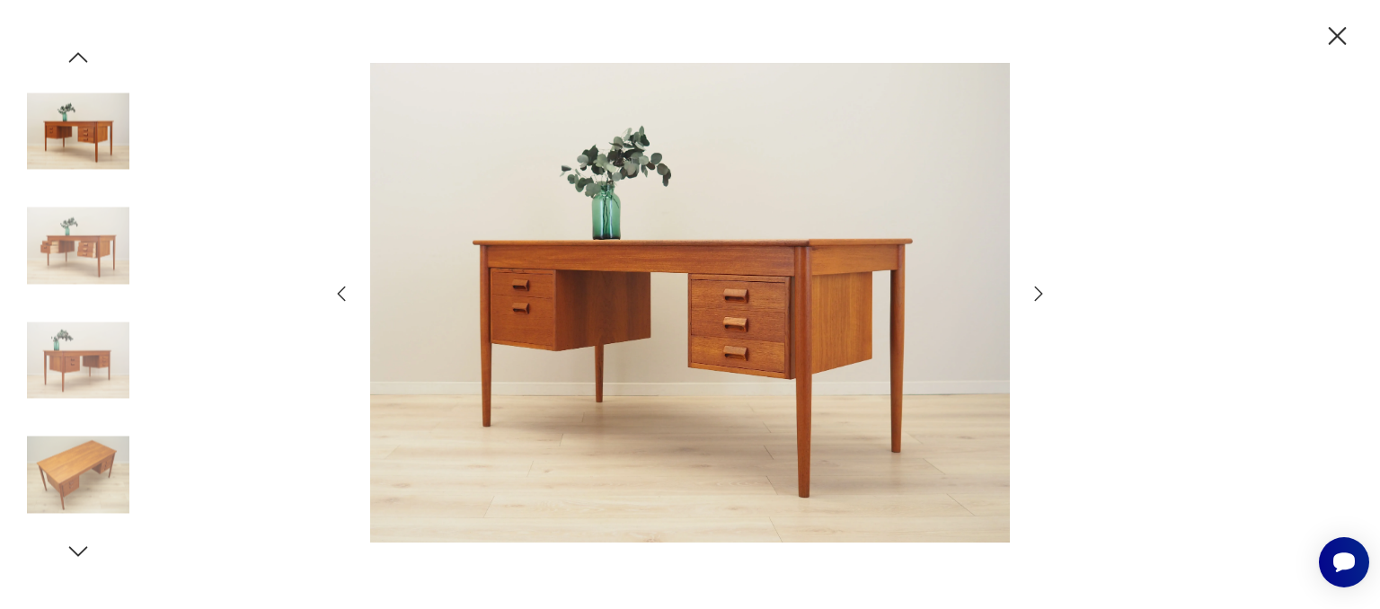
click at [1040, 293] on icon "button" at bounding box center [1039, 294] width 22 height 22
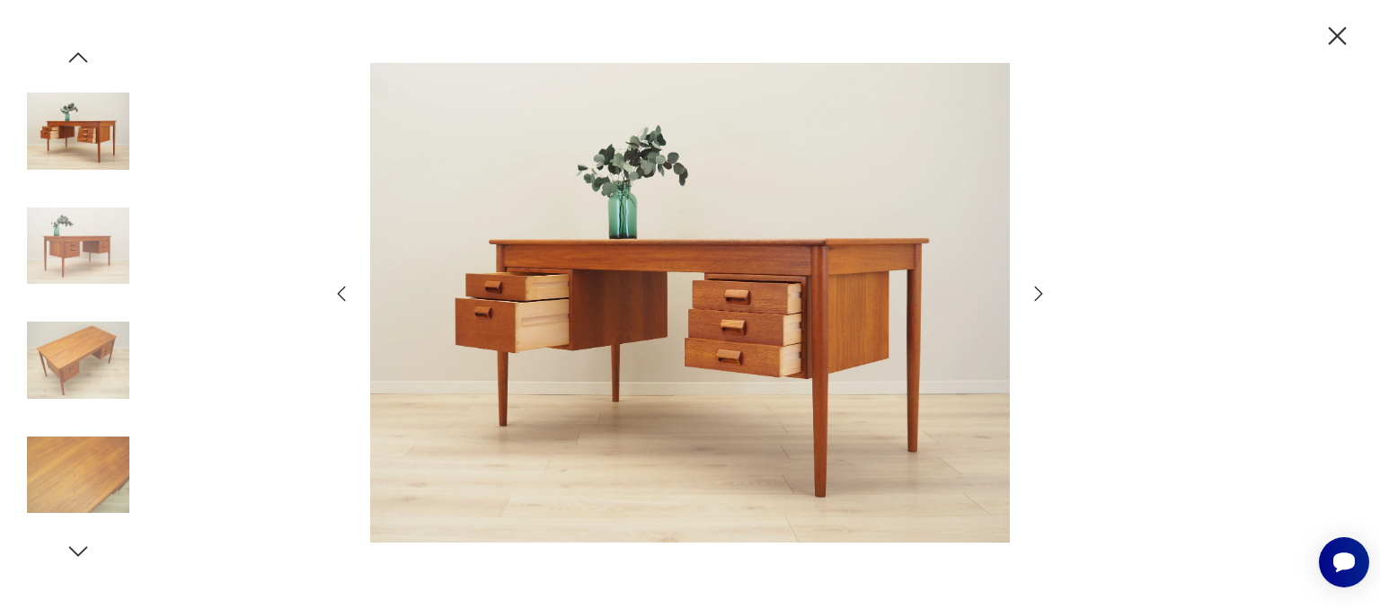
click at [1040, 293] on icon "button" at bounding box center [1039, 294] width 22 height 22
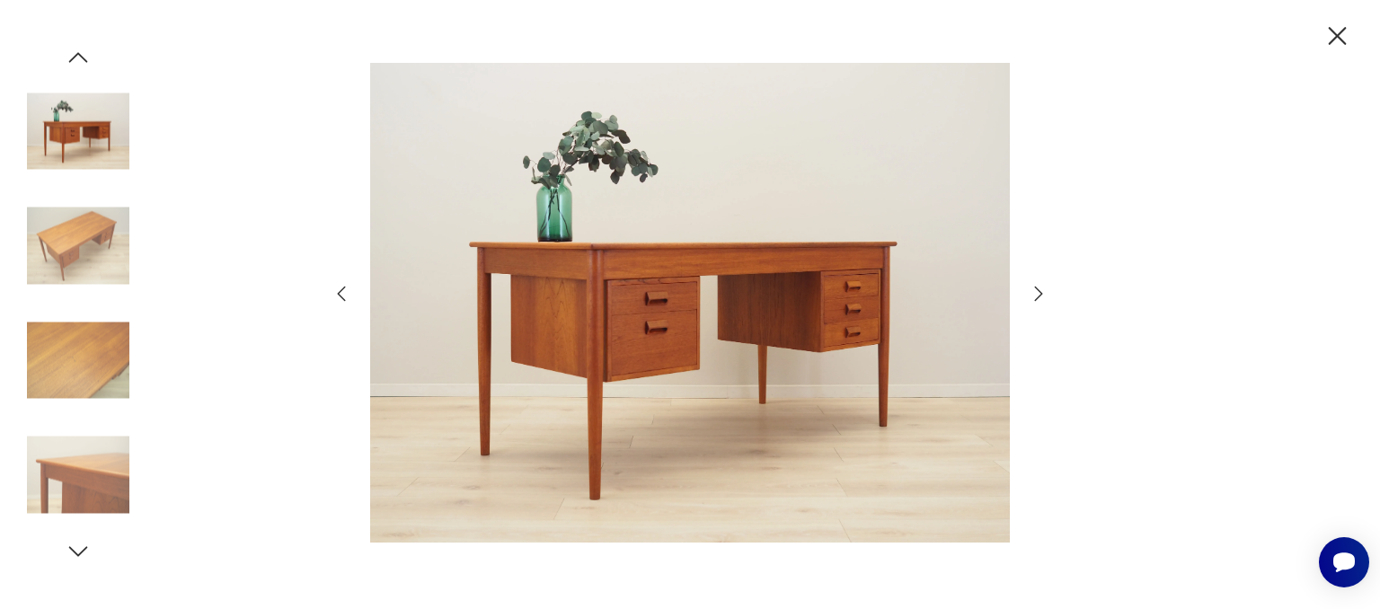
click at [1040, 293] on icon "button" at bounding box center [1039, 294] width 22 height 22
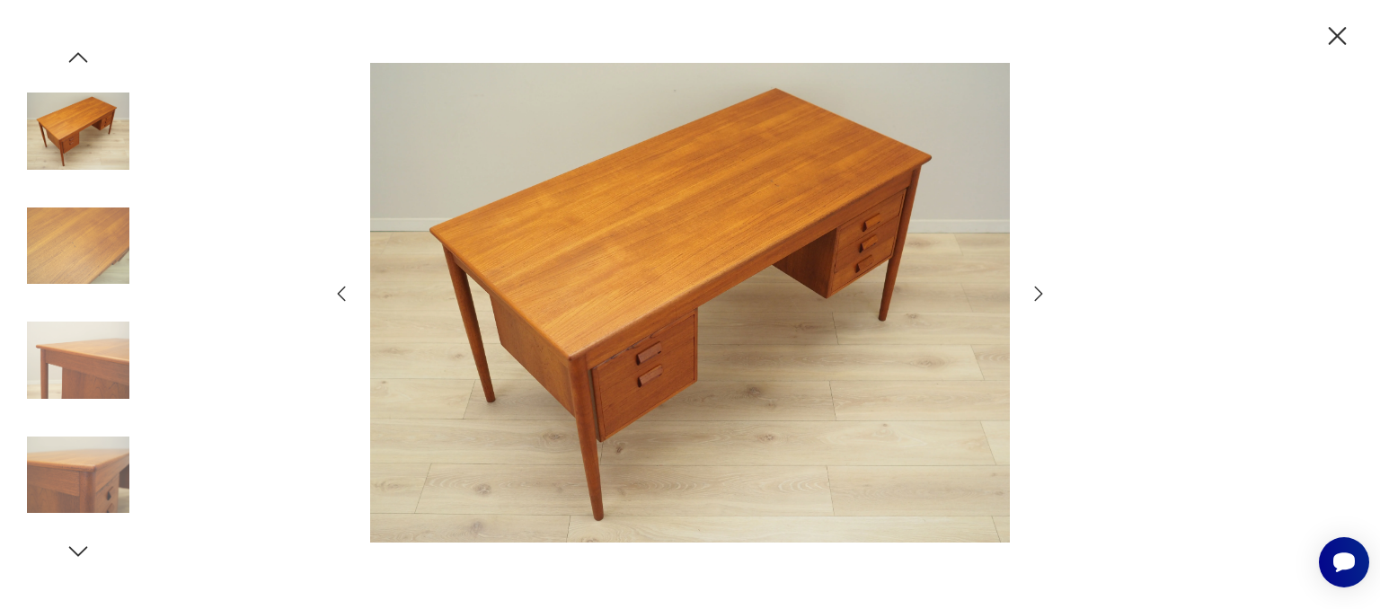
click at [1040, 293] on icon "button" at bounding box center [1039, 294] width 22 height 22
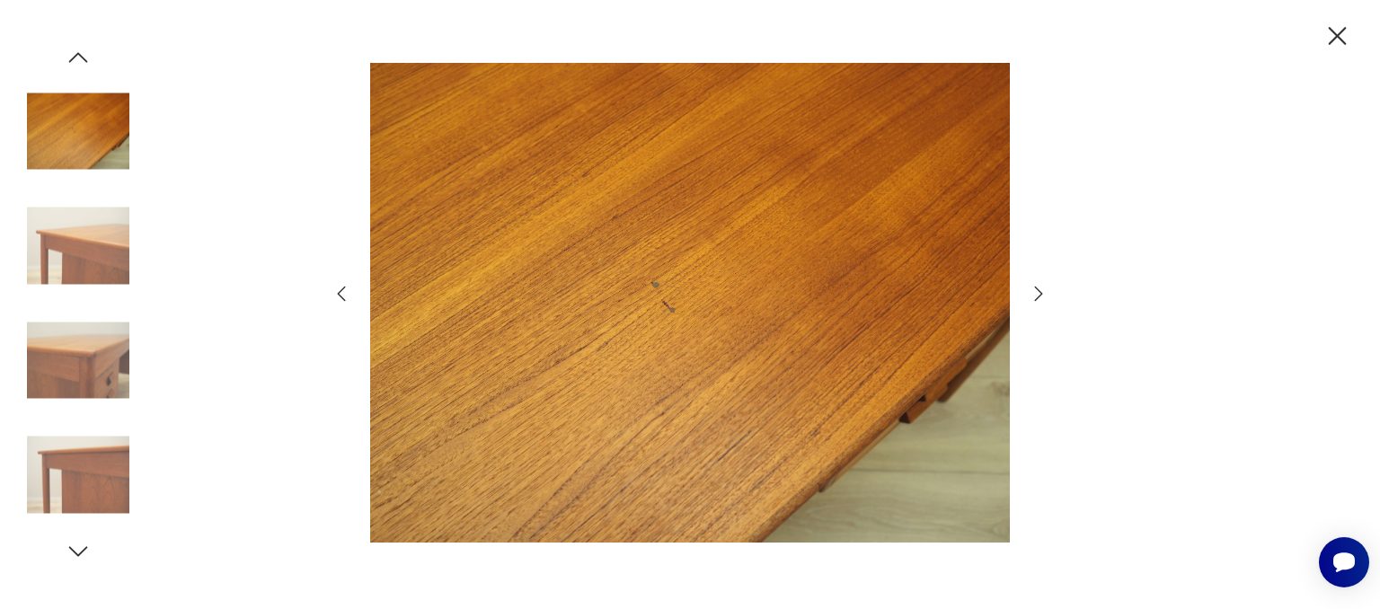
click at [1040, 293] on icon "button" at bounding box center [1039, 294] width 22 height 22
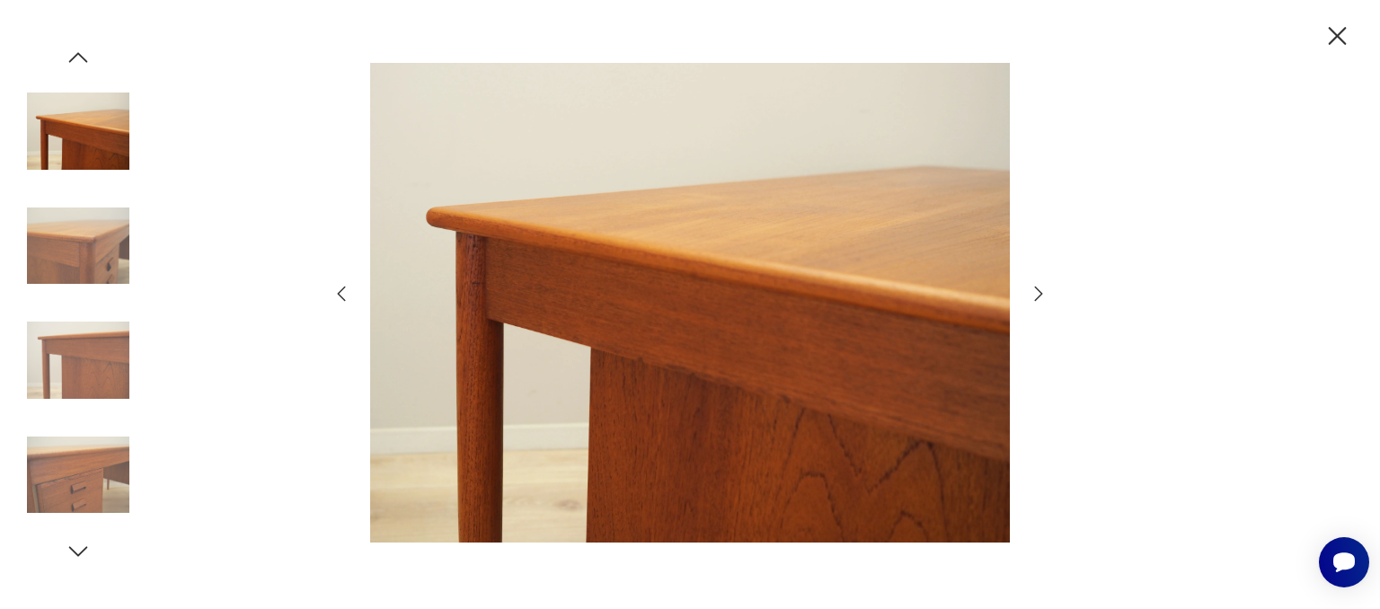
click at [1040, 293] on icon "button" at bounding box center [1039, 294] width 22 height 22
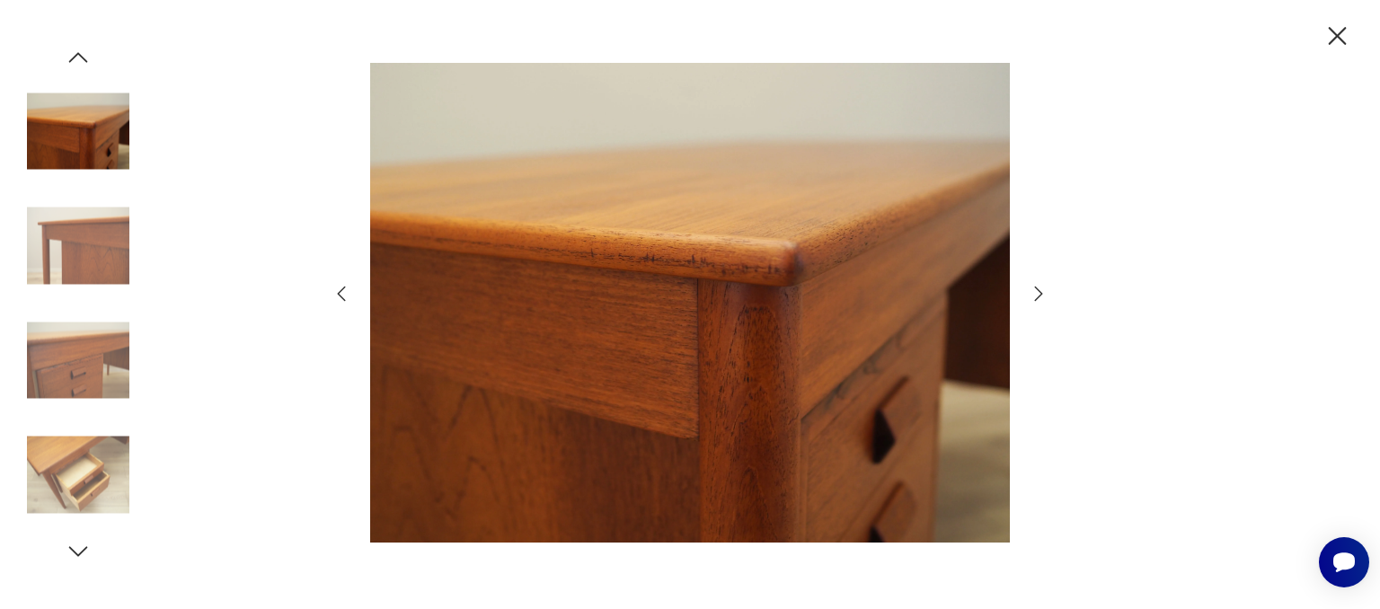
click at [1040, 293] on icon "button" at bounding box center [1039, 294] width 22 height 22
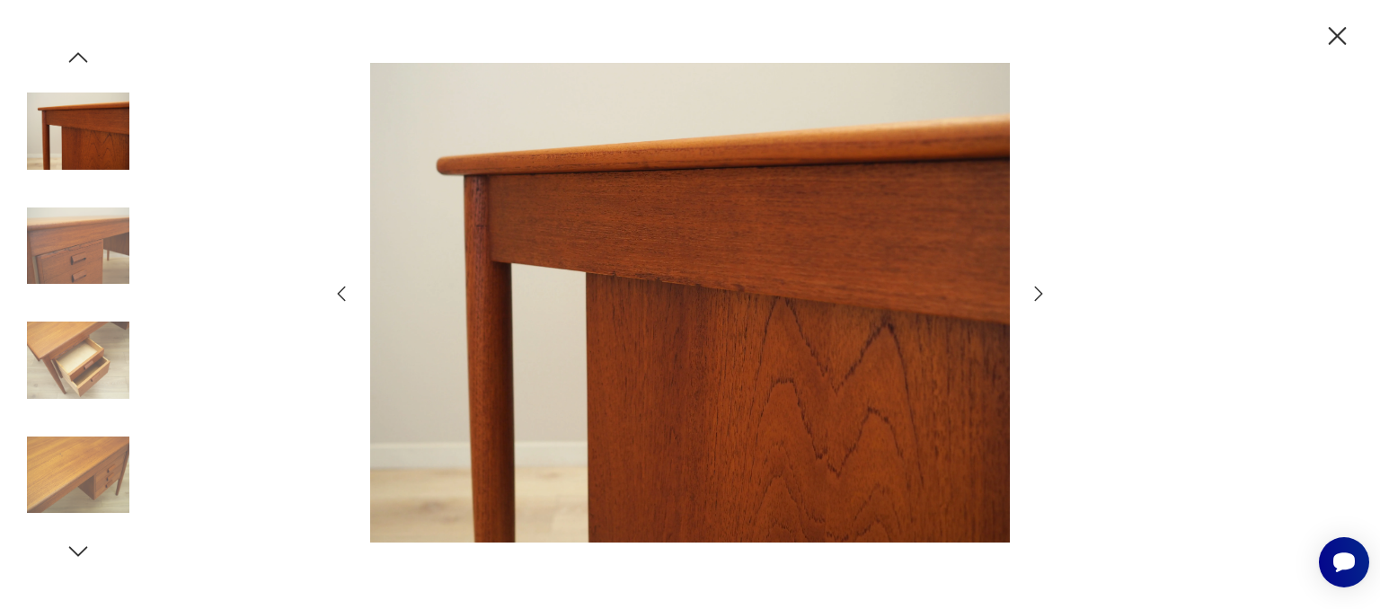
click at [1040, 293] on icon "button" at bounding box center [1039, 294] width 22 height 22
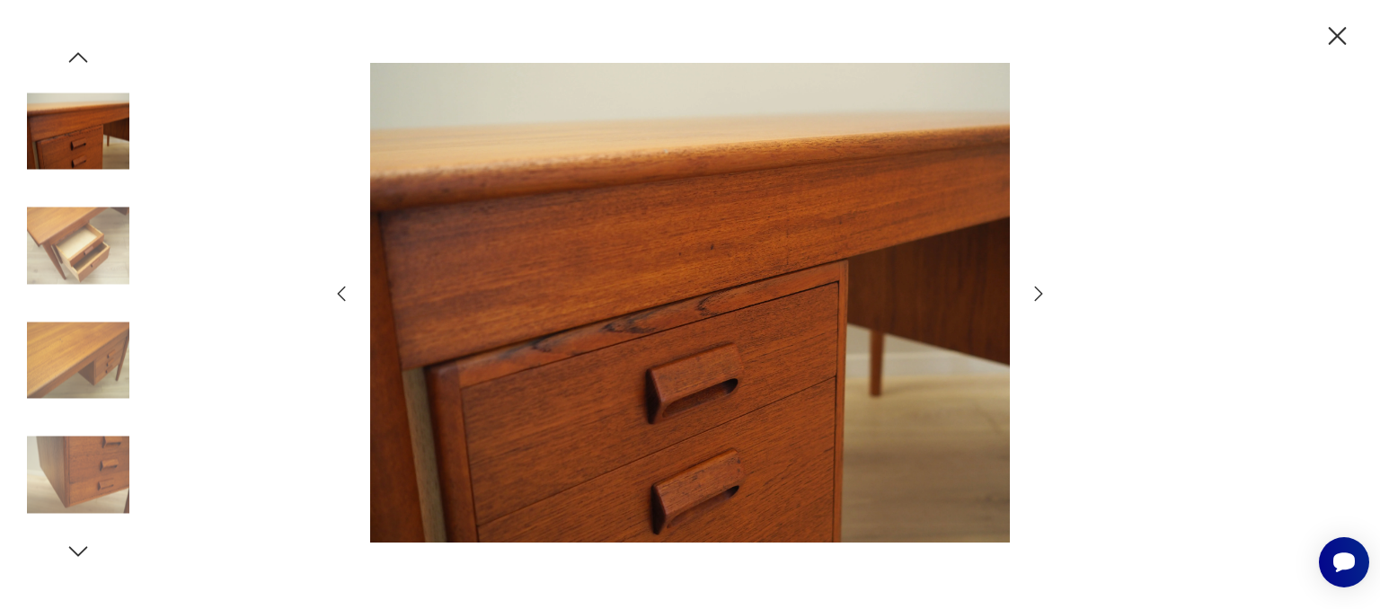
click at [1037, 288] on icon "button" at bounding box center [1039, 294] width 8 height 14
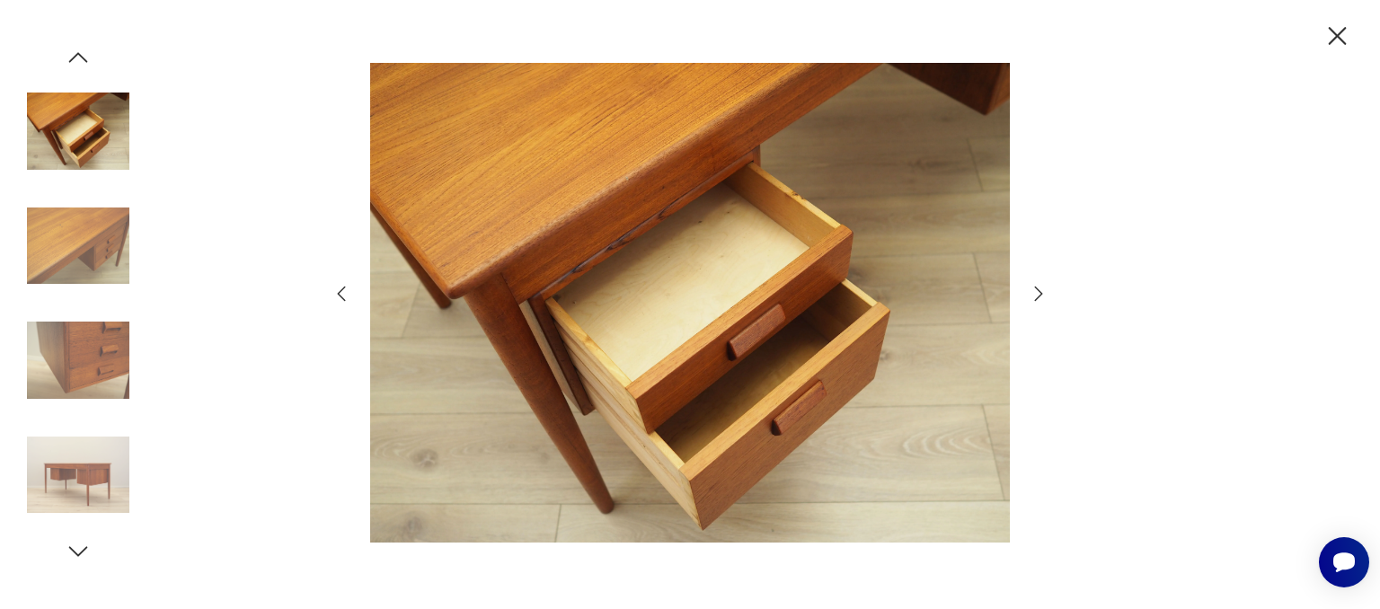
click at [1037, 288] on icon "button" at bounding box center [1039, 294] width 8 height 14
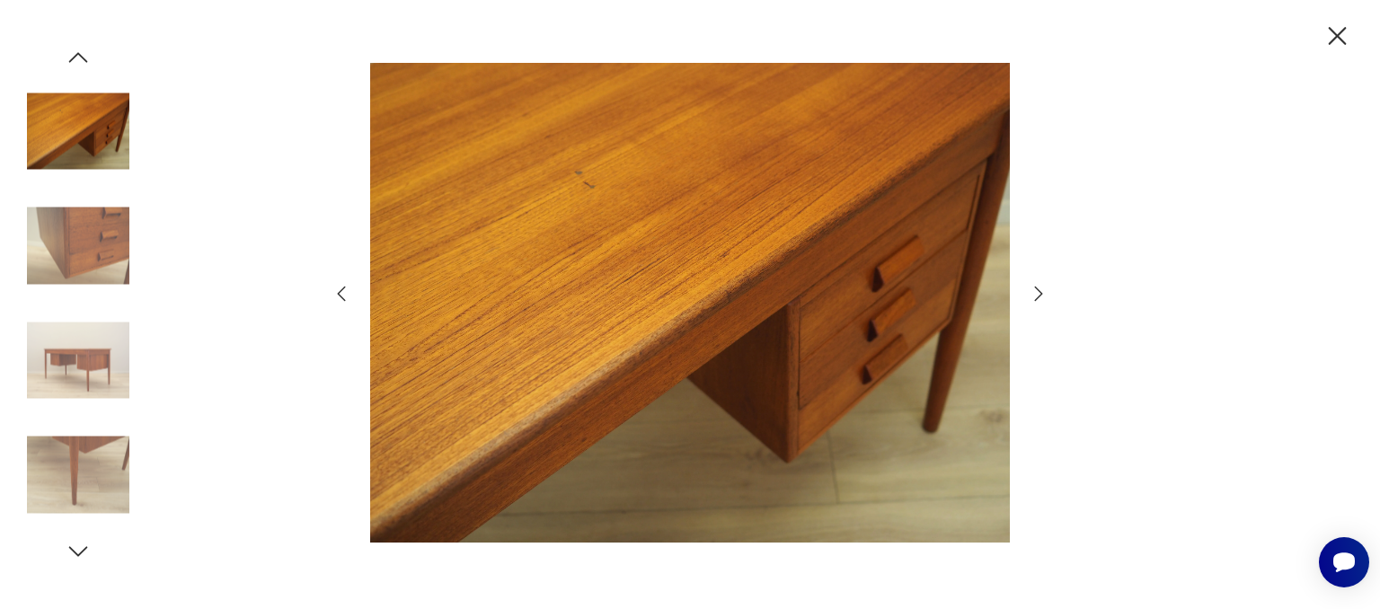
click at [1037, 288] on icon "button" at bounding box center [1039, 294] width 8 height 14
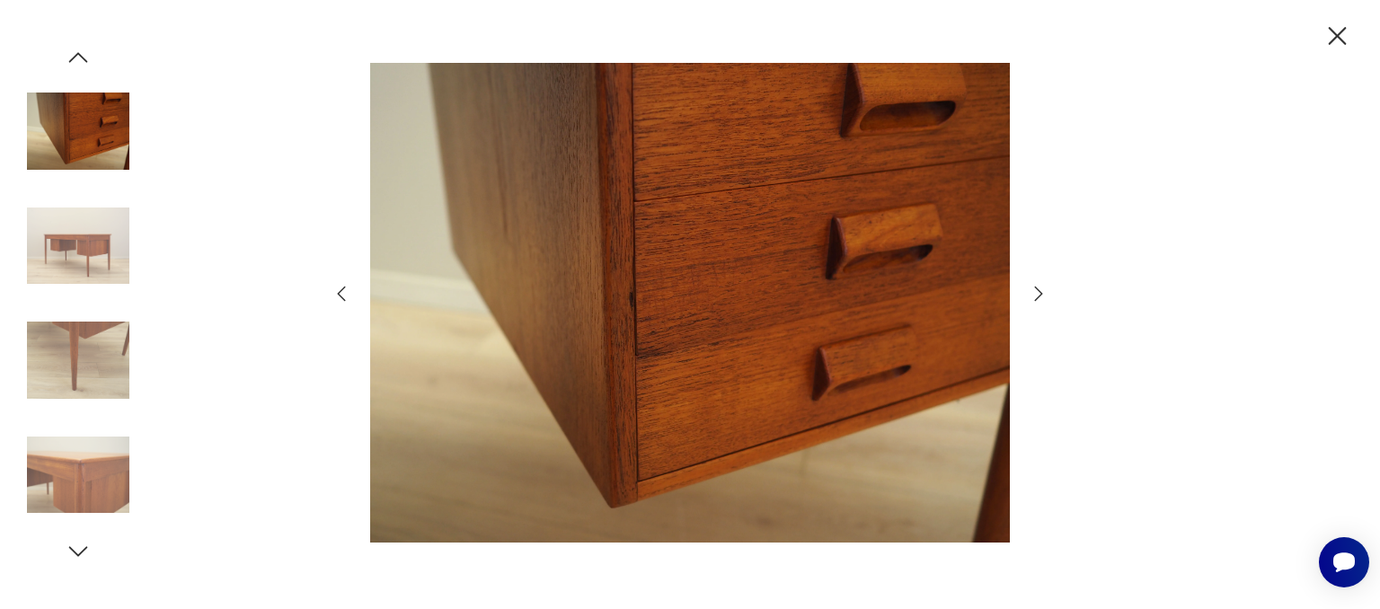
click at [1037, 288] on icon "button" at bounding box center [1039, 294] width 8 height 14
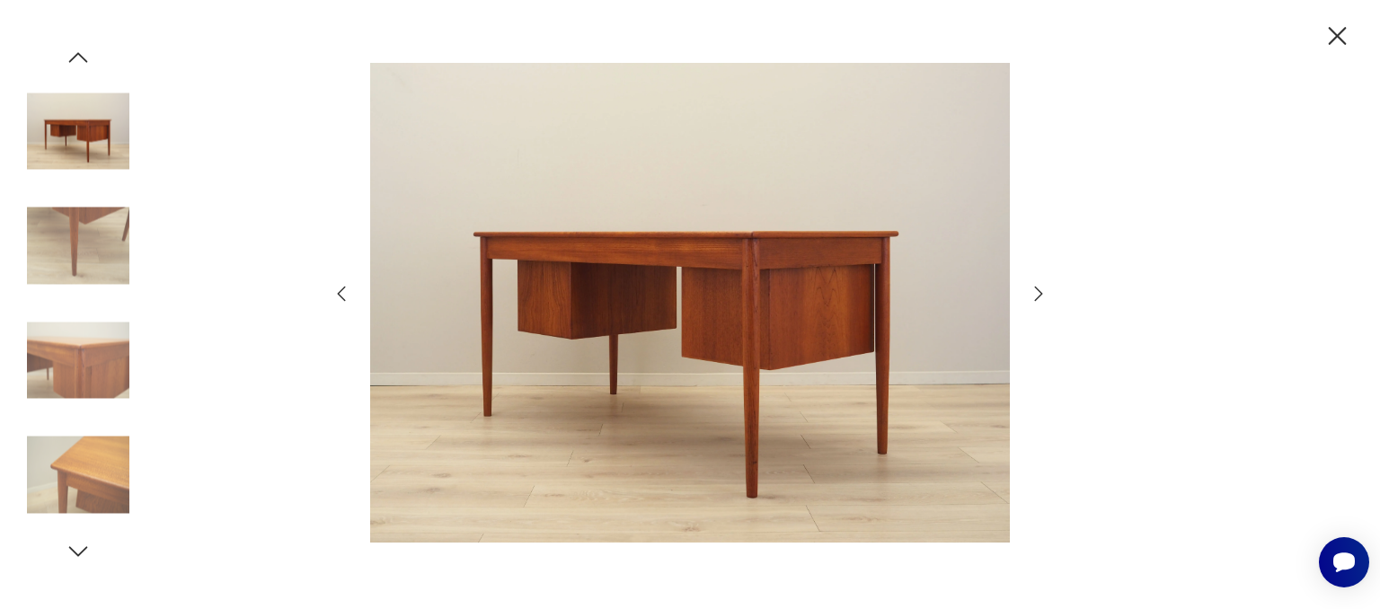
click at [1331, 40] on icon "button" at bounding box center [1337, 36] width 31 height 31
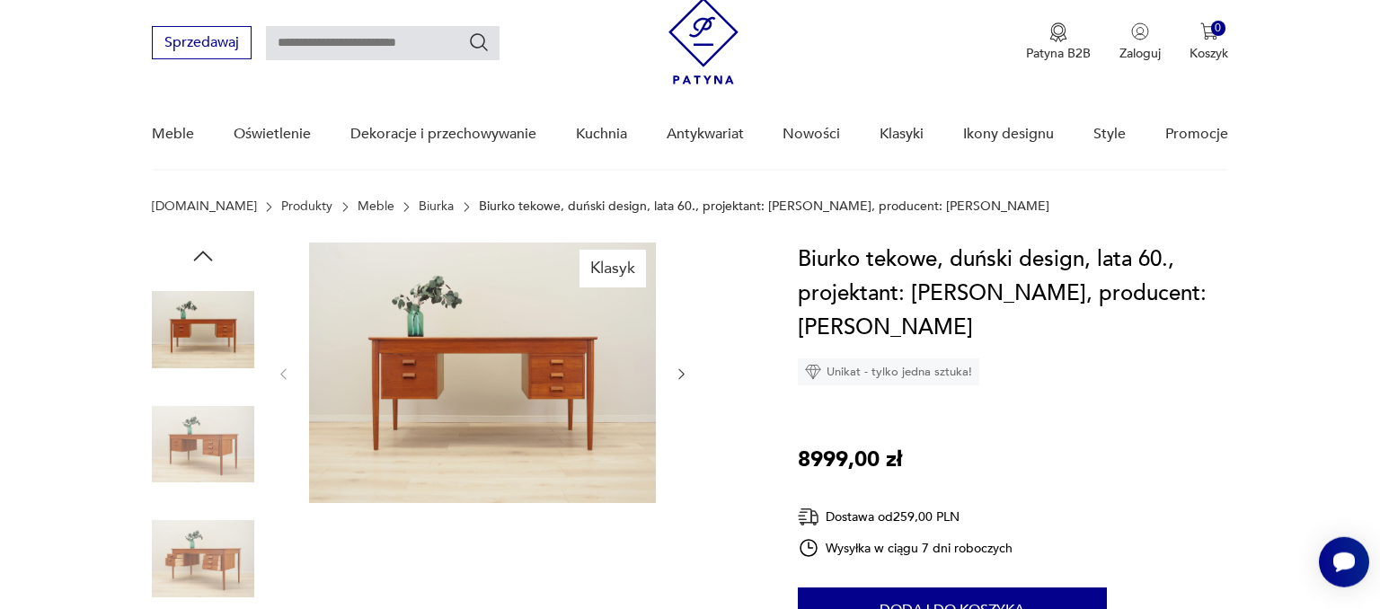
scroll to position [94, 0]
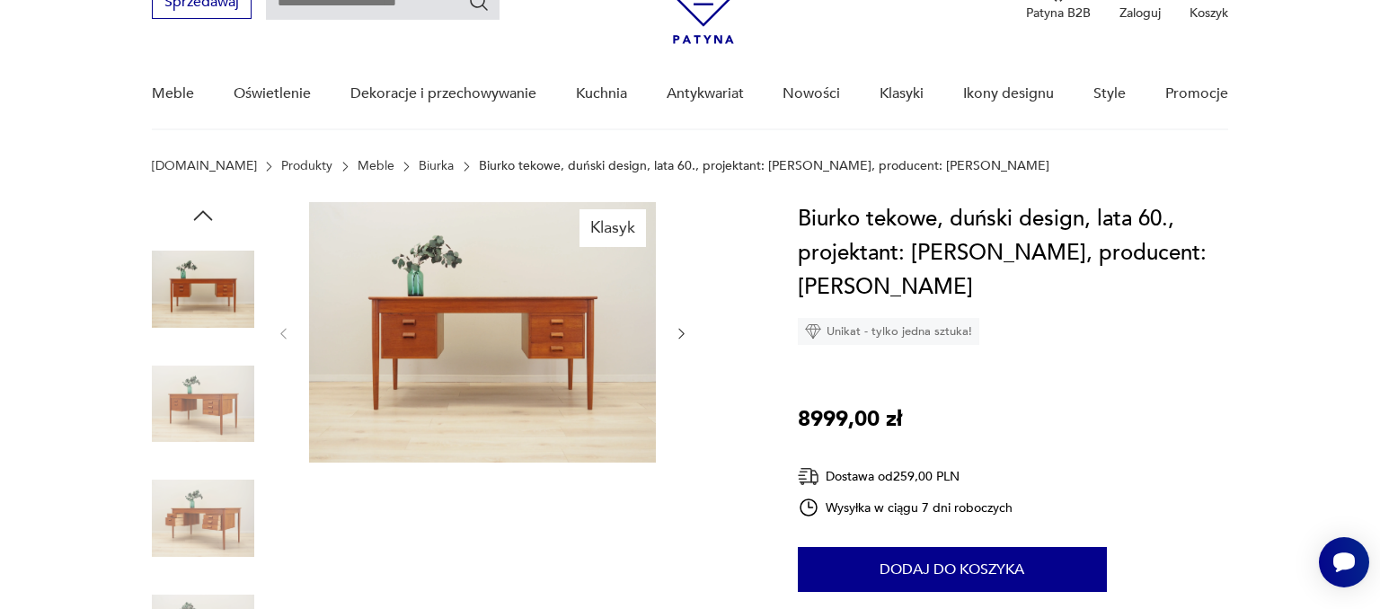
click at [495, 250] on img at bounding box center [482, 332] width 347 height 261
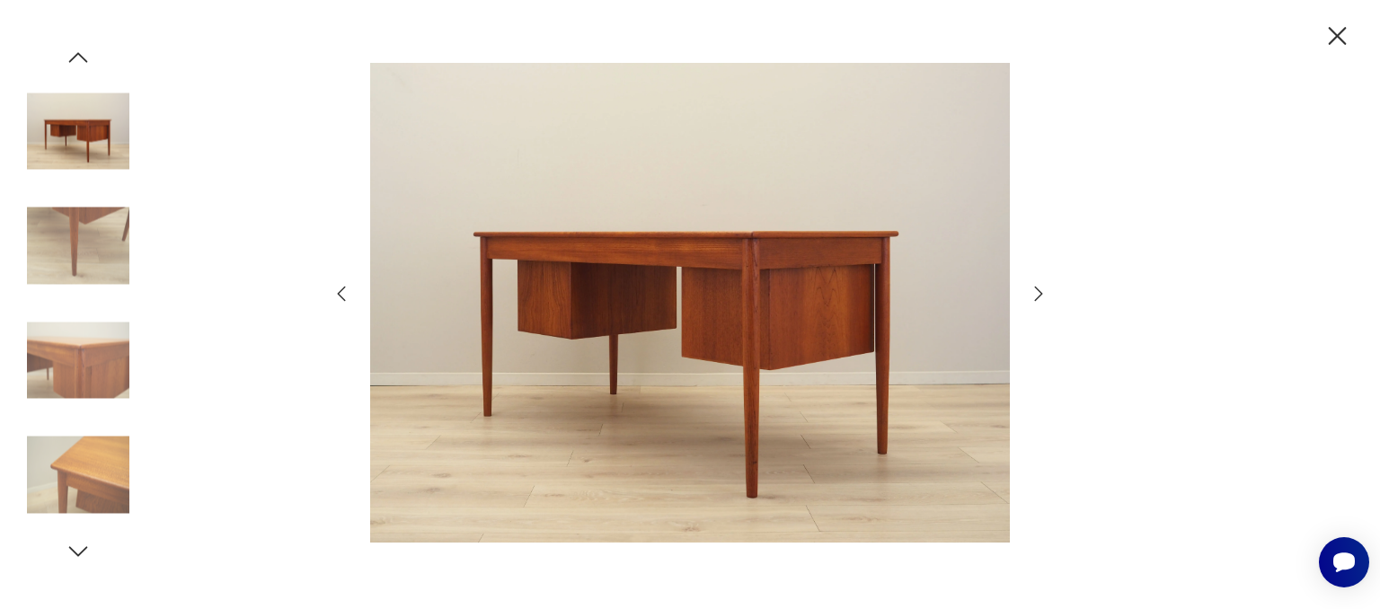
click at [1034, 292] on icon "button" at bounding box center [1039, 294] width 22 height 22
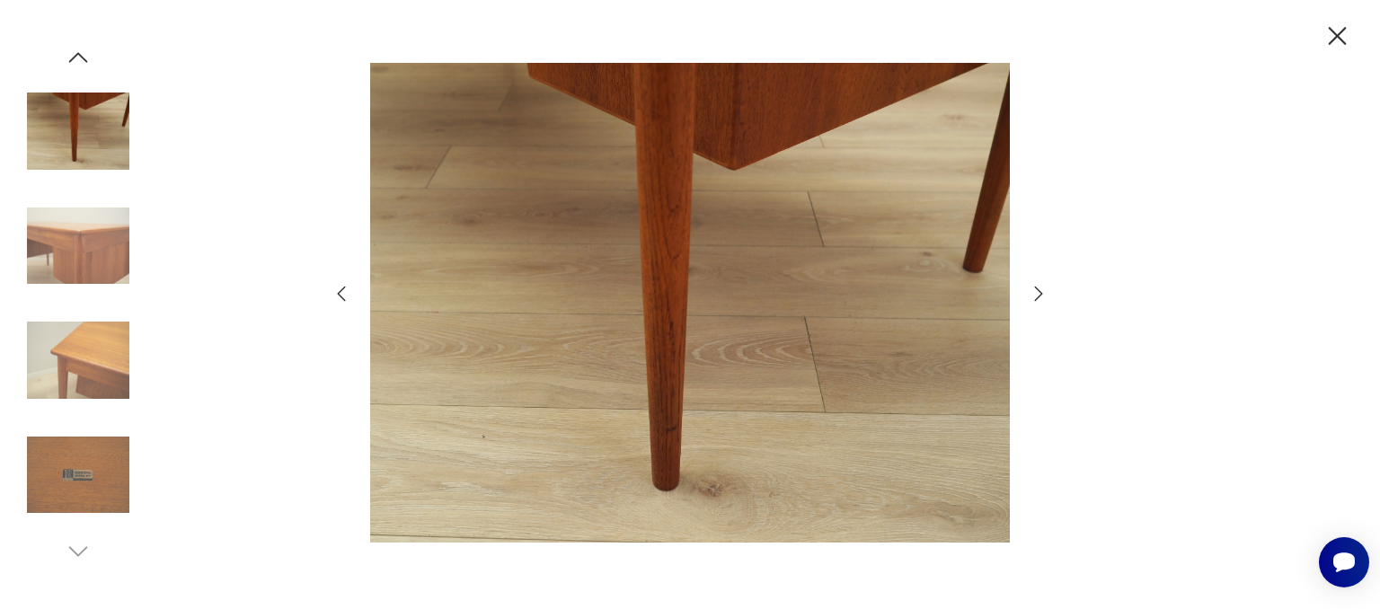
click at [1034, 292] on icon "button" at bounding box center [1039, 294] width 22 height 22
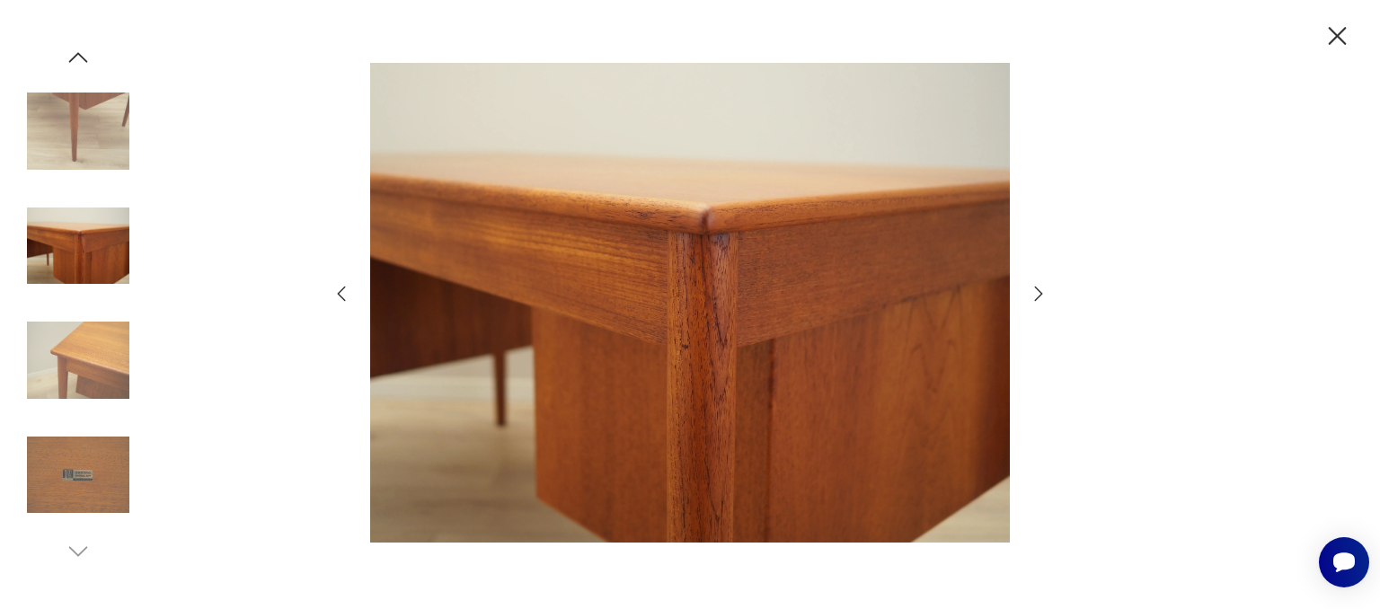
click at [1034, 292] on icon "button" at bounding box center [1039, 294] width 22 height 22
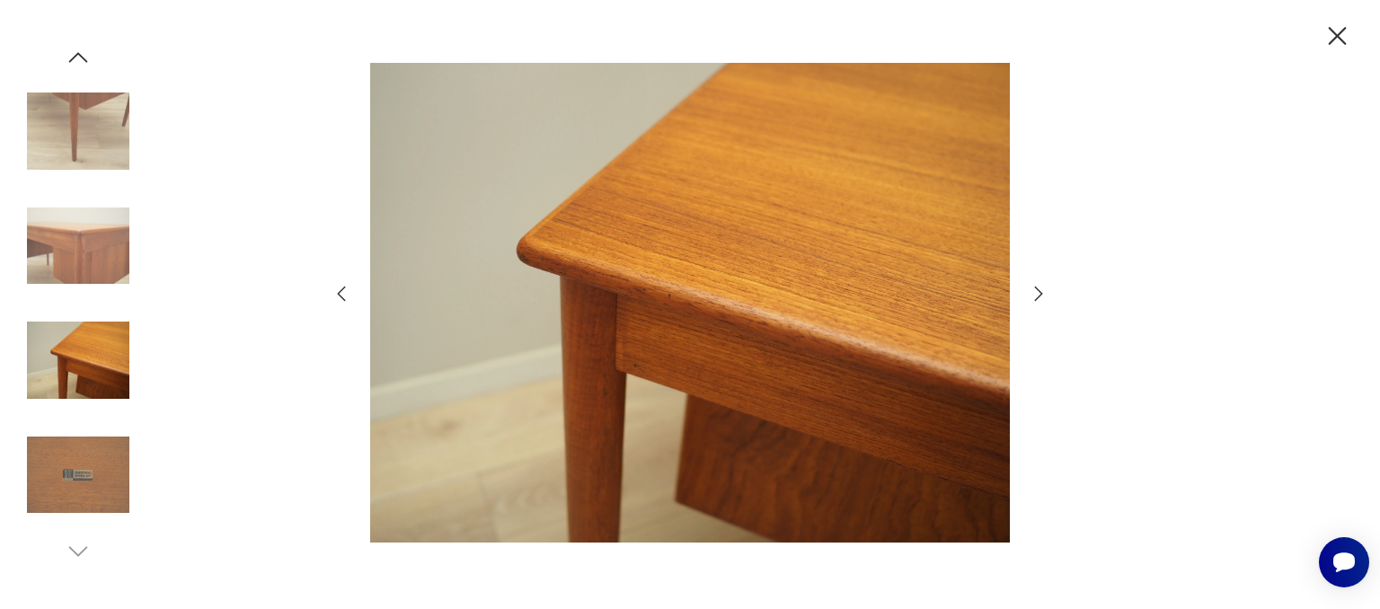
click at [1034, 292] on icon "button" at bounding box center [1039, 294] width 22 height 22
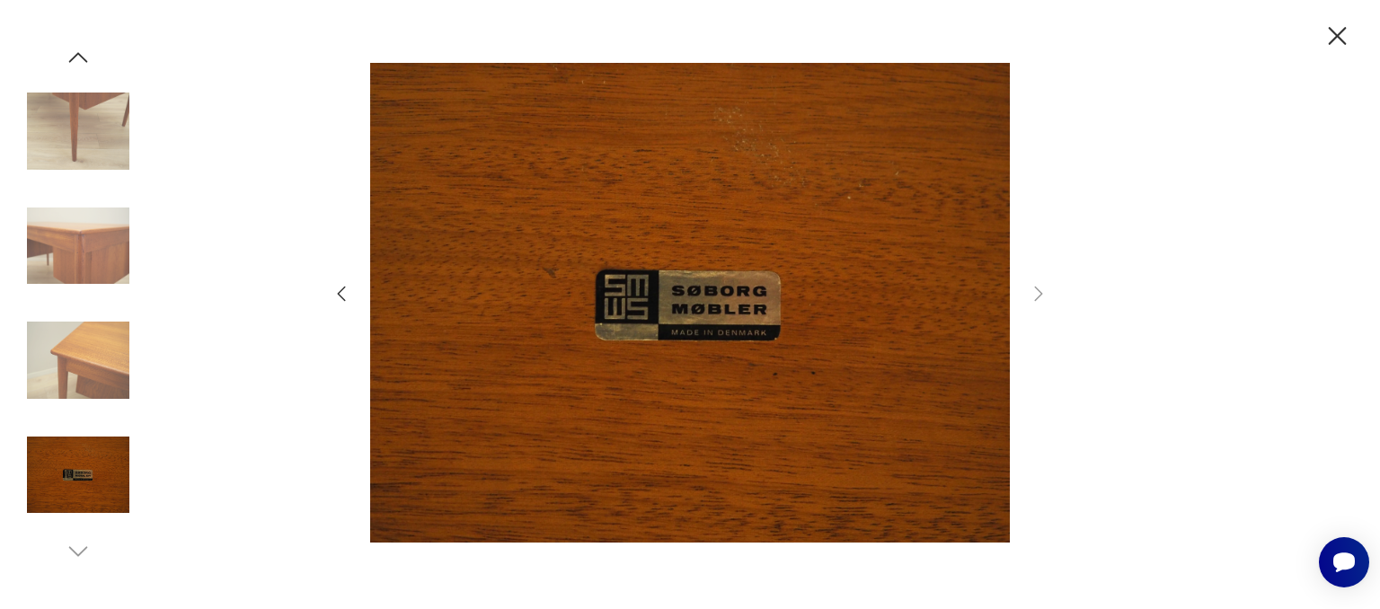
click at [341, 300] on icon "button" at bounding box center [342, 294] width 22 height 22
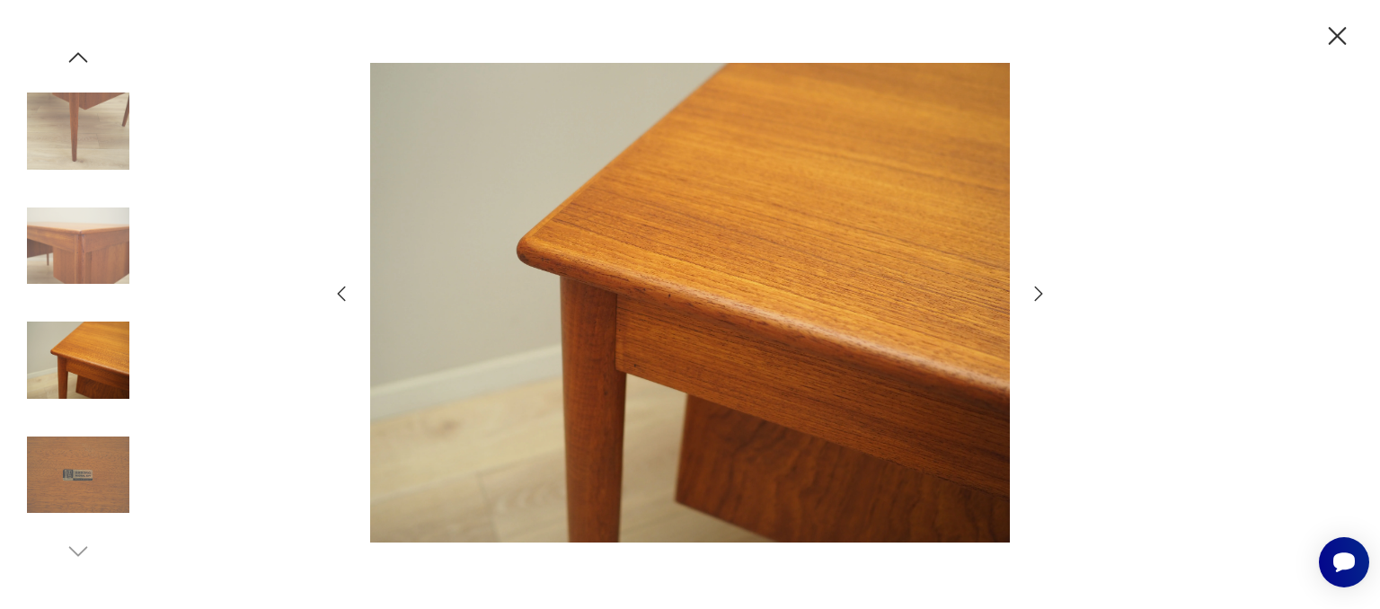
click at [341, 300] on icon "button" at bounding box center [342, 294] width 22 height 22
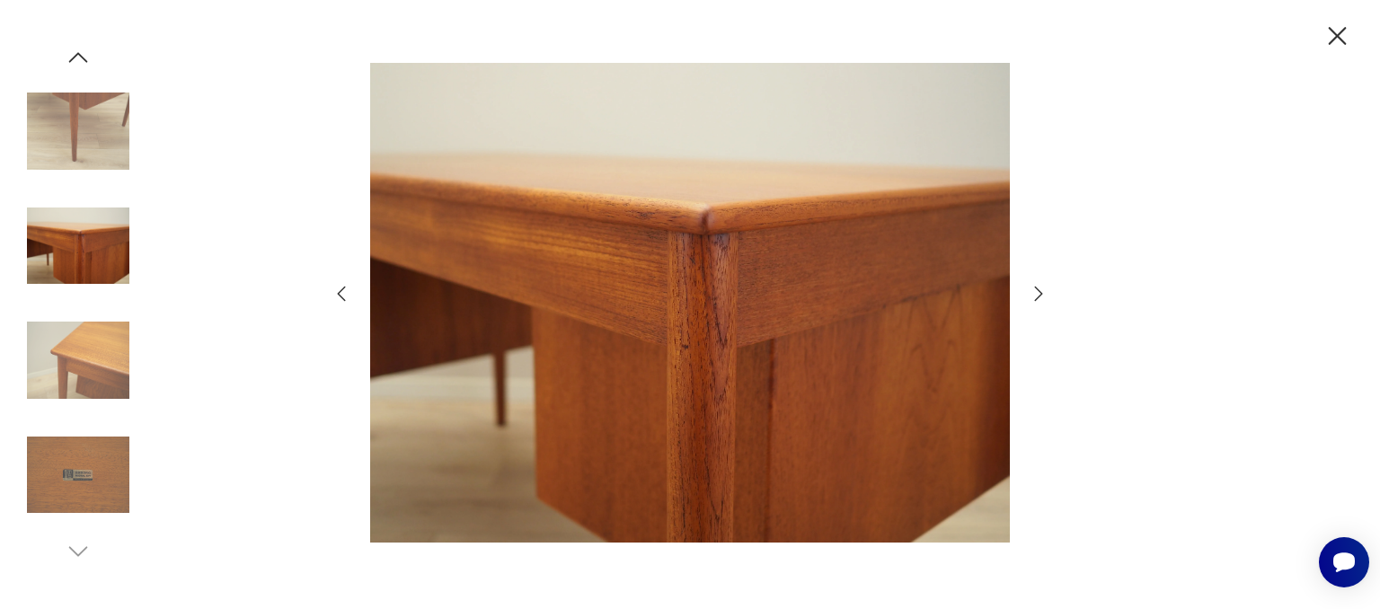
click at [341, 300] on icon "button" at bounding box center [342, 294] width 22 height 22
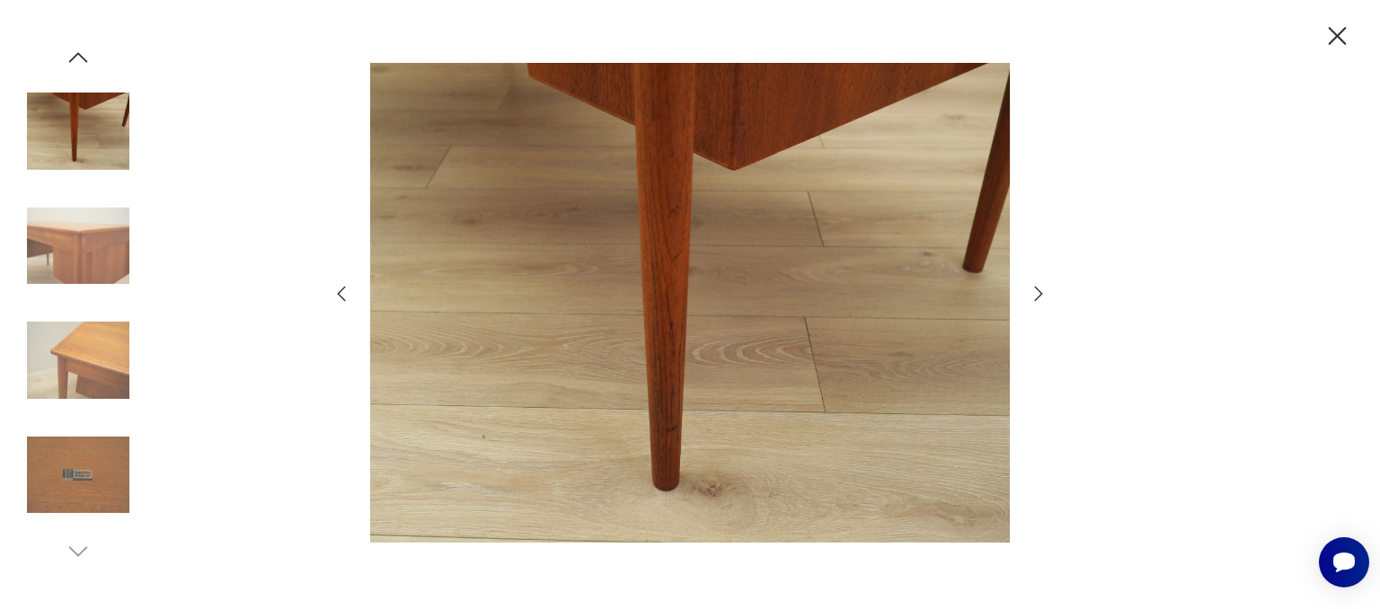
click at [341, 300] on icon "button" at bounding box center [342, 294] width 22 height 22
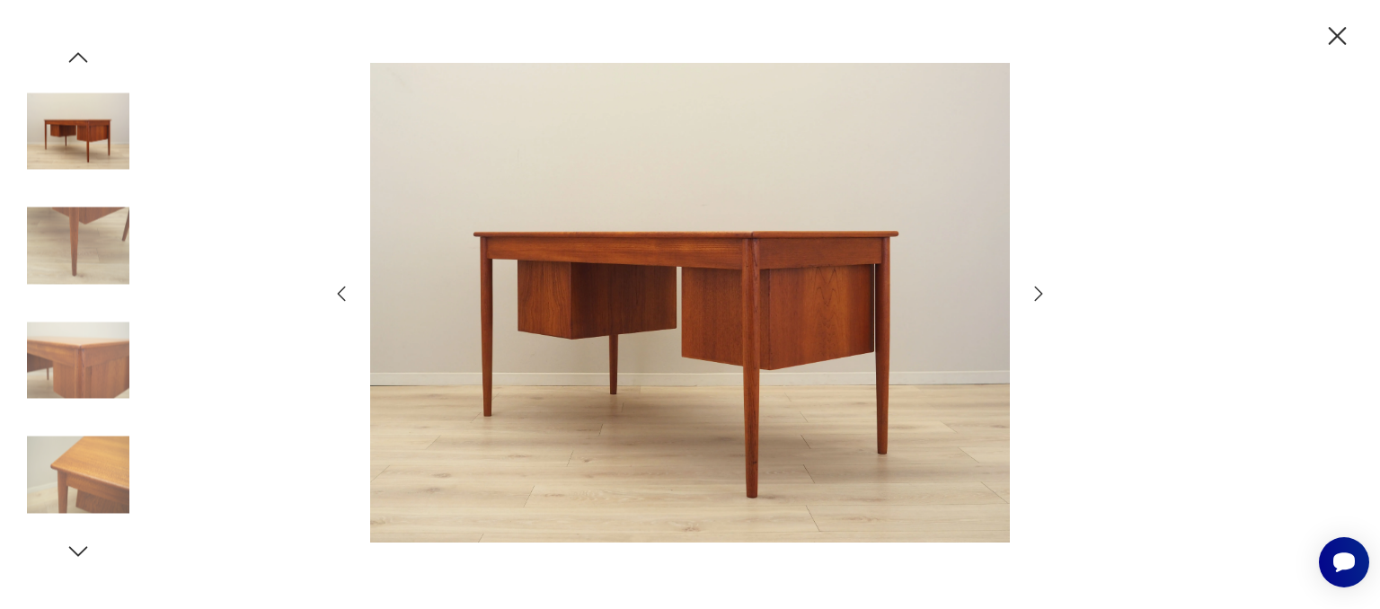
click at [341, 300] on icon "button" at bounding box center [342, 294] width 22 height 22
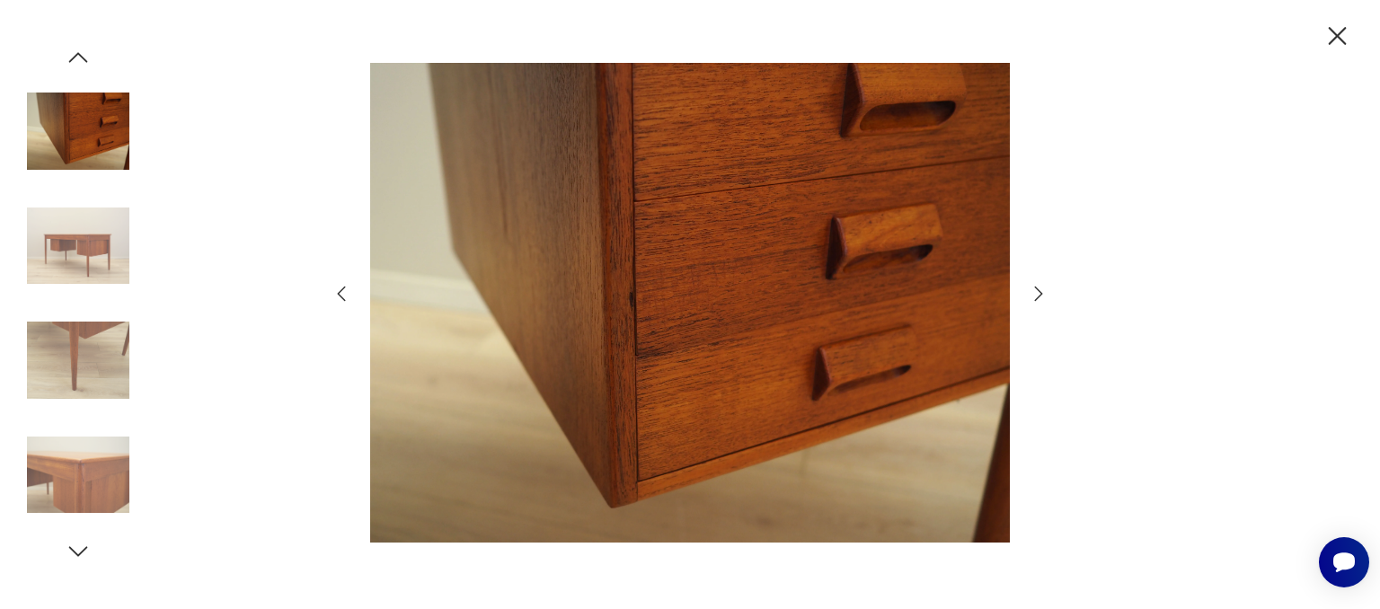
click at [341, 300] on icon "button" at bounding box center [342, 294] width 22 height 22
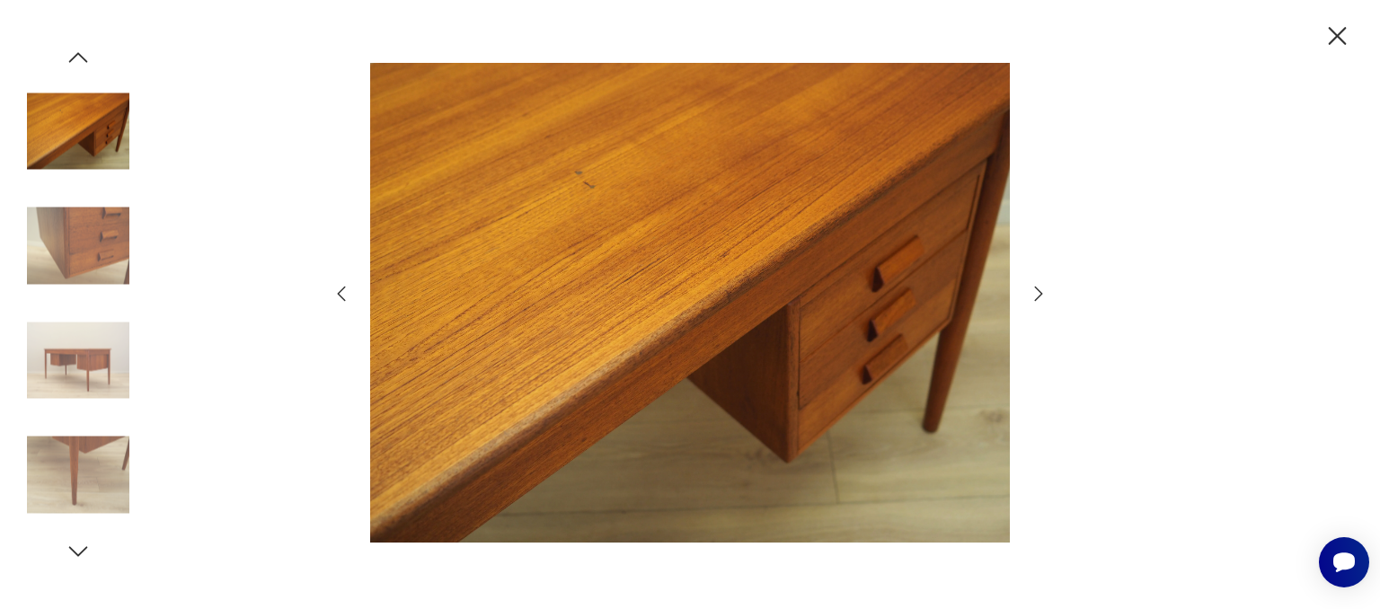
click at [341, 300] on icon "button" at bounding box center [342, 294] width 22 height 22
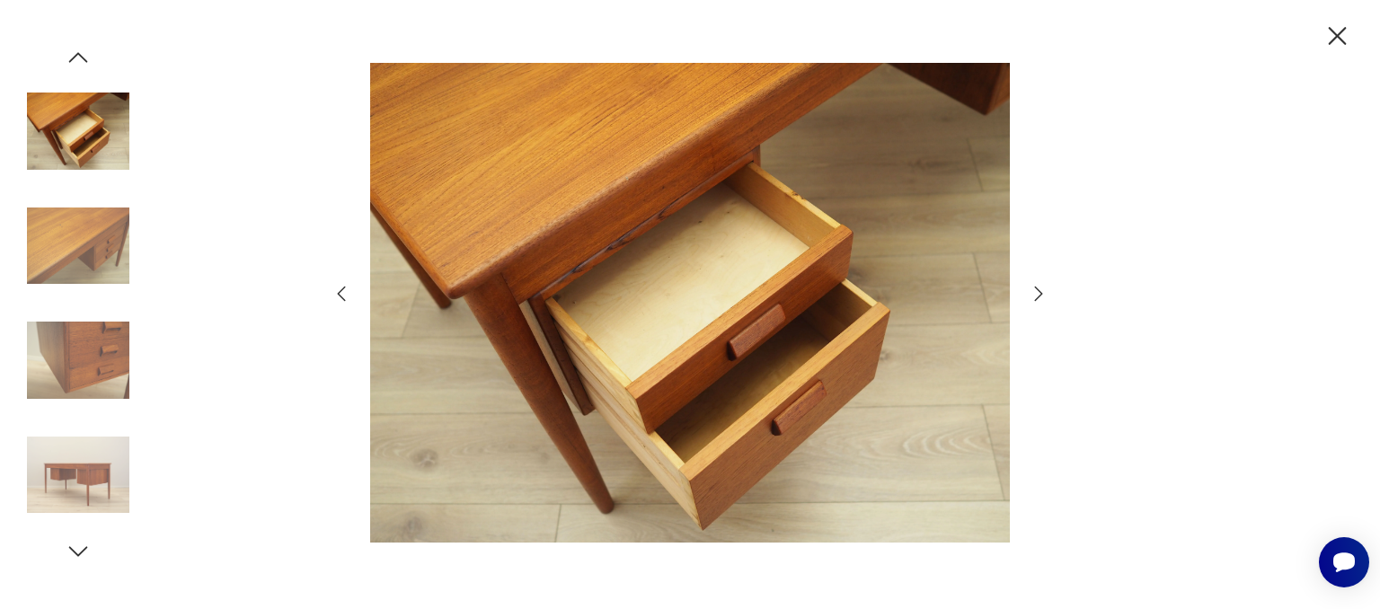
click at [341, 300] on icon "button" at bounding box center [342, 294] width 22 height 22
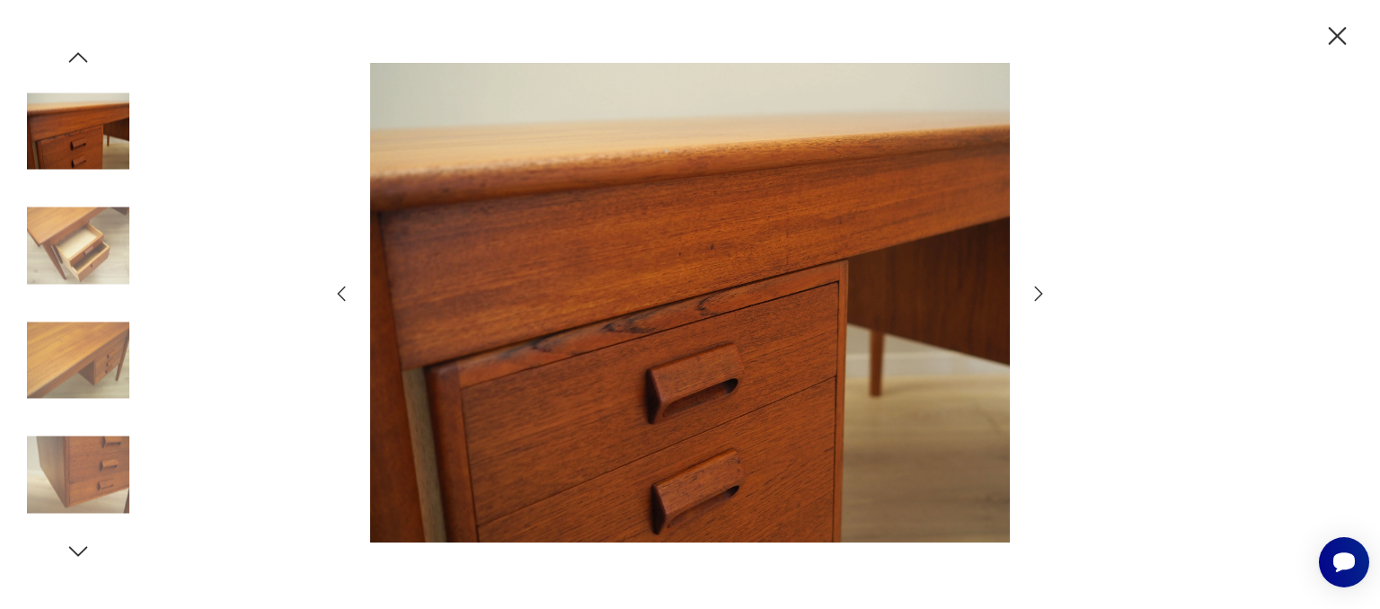
click at [341, 300] on icon "button" at bounding box center [342, 294] width 22 height 22
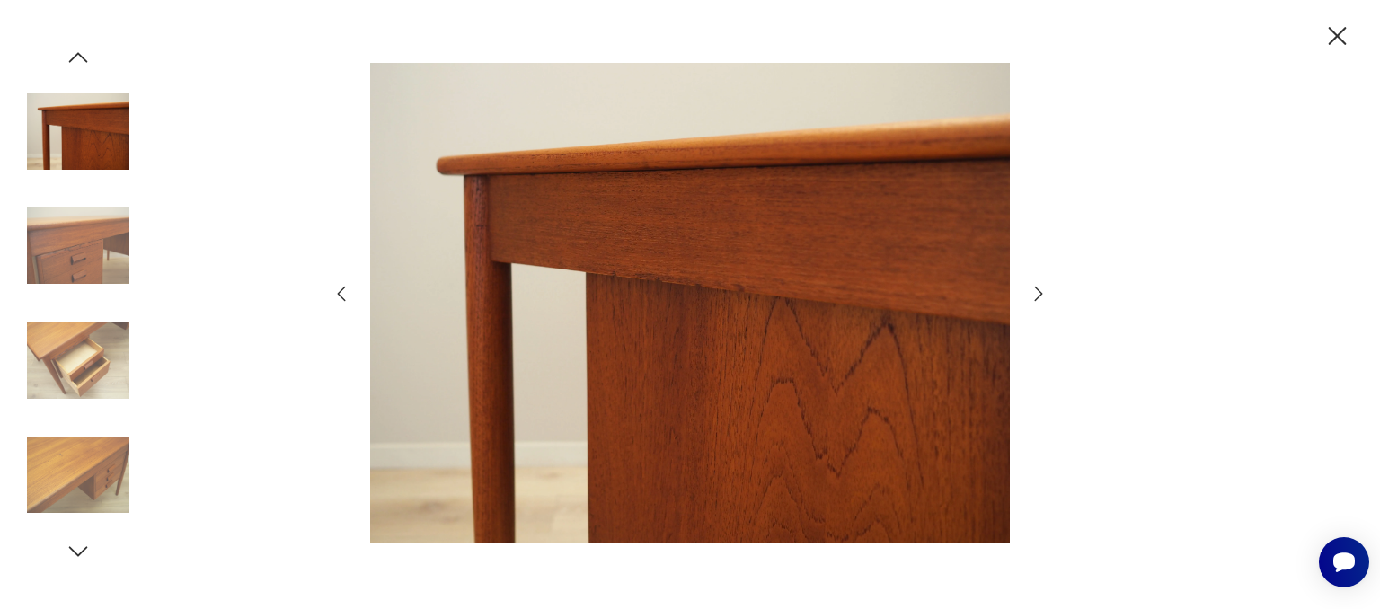
click at [341, 300] on icon "button" at bounding box center [342, 294] width 22 height 22
